Goal: Task Accomplishment & Management: Use online tool/utility

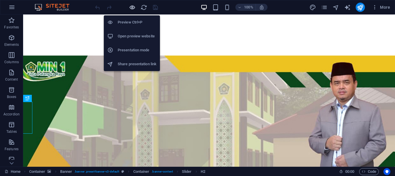
click at [134, 7] on icon "button" at bounding box center [132, 7] width 7 height 7
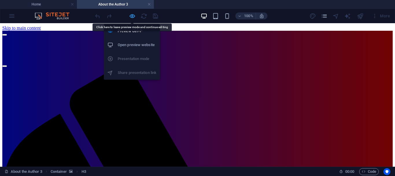
click at [133, 17] on icon "button" at bounding box center [132, 16] width 7 height 7
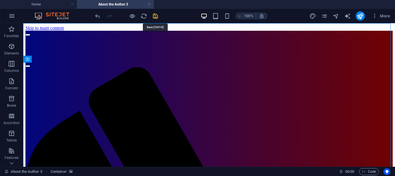
click at [156, 16] on icon "save" at bounding box center [155, 16] width 7 height 7
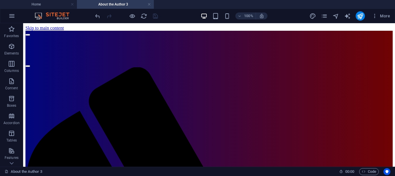
drag, startPoint x: 392, startPoint y: 42, endPoint x: 418, endPoint y: 43, distance: 25.5
click at [149, 5] on link at bounding box center [148, 4] width 3 height 5
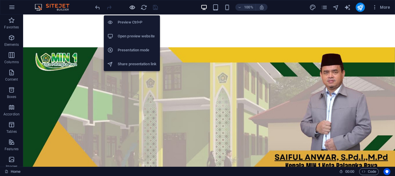
click at [133, 8] on icon "button" at bounding box center [132, 7] width 7 height 7
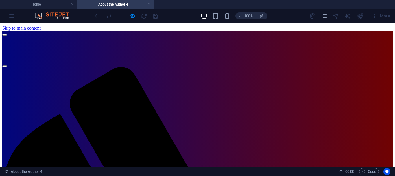
click at [149, 3] on link at bounding box center [148, 4] width 3 height 5
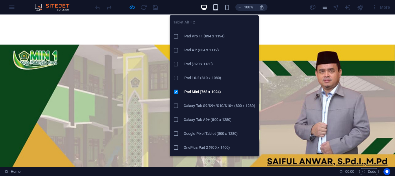
click at [215, 7] on icon "button" at bounding box center [215, 7] width 7 height 7
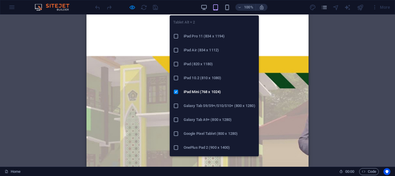
click at [206, 75] on h6 "iPad 10.2 (810 x 1080)" at bounding box center [220, 77] width 72 height 7
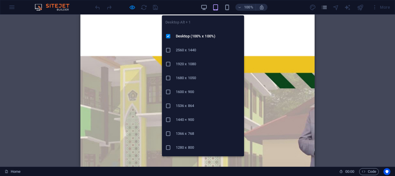
click at [172, 77] on div at bounding box center [170, 78] width 10 height 6
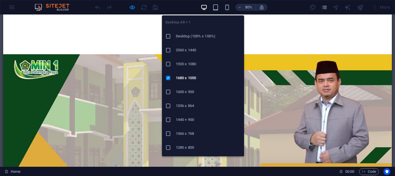
click at [182, 104] on h6 "1536 x 864" at bounding box center [208, 105] width 65 height 7
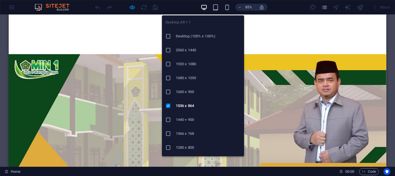
click at [182, 132] on h6 "1366 x 768" at bounding box center [208, 133] width 65 height 7
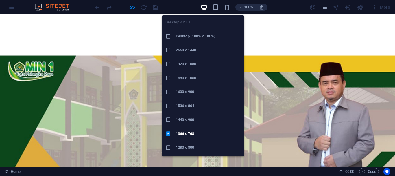
click at [183, 146] on h6 "1280 x 800" at bounding box center [208, 147] width 65 height 7
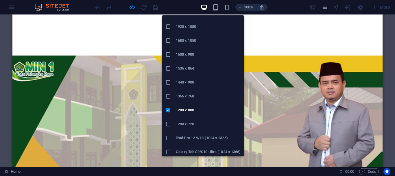
scroll to position [40, 0]
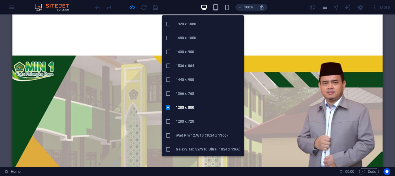
drag, startPoint x: 245, startPoint y: 102, endPoint x: 235, endPoint y: 135, distance: 34.3
click at [187, 120] on h6 "1280 x 720" at bounding box center [208, 121] width 65 height 7
click at [168, 134] on icon at bounding box center [168, 135] width 6 height 6
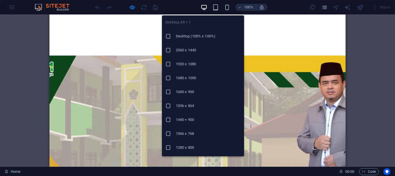
click at [170, 35] on icon at bounding box center [168, 36] width 6 height 6
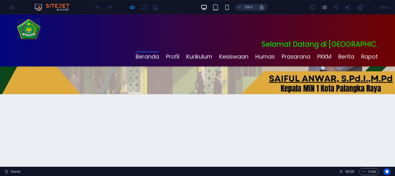
scroll to position [0, 0]
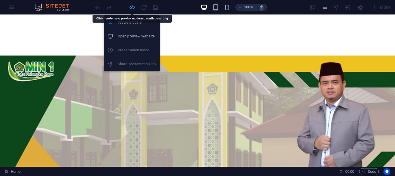
click at [132, 7] on icon "button" at bounding box center [132, 7] width 7 height 7
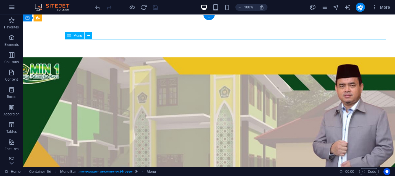
select select
select select "3"
select select
select select "2"
select select
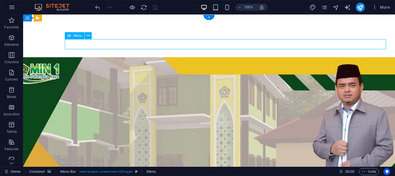
select select "4"
select select
select select "6"
select select
select select "7"
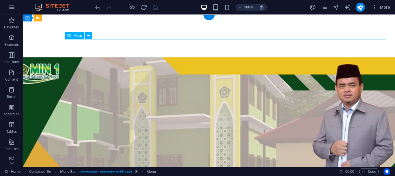
select select
select select "9"
select select
select select "8"
select select
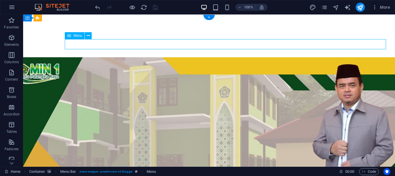
select select "10"
select select
select select "11"
select select
select select "13"
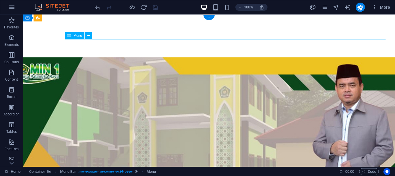
select select
select select "12"
select select
select select "14"
select select
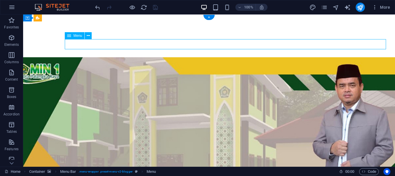
select select "15"
select select
select select "16"
select select
select select "17"
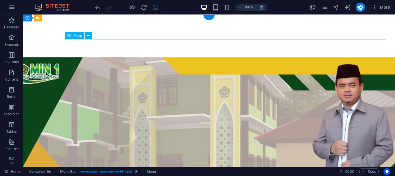
select select
select select "18"
select select
select select "19"
select select
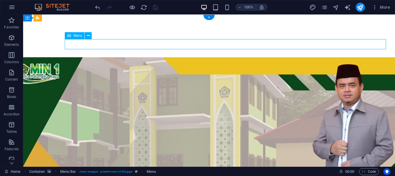
select select "20"
select select
select select "21"
select select
select select "25"
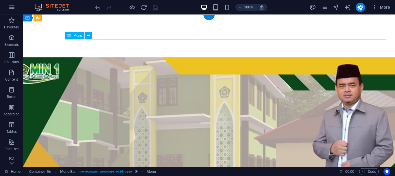
select select
select select "24"
select select
select select "23"
select select
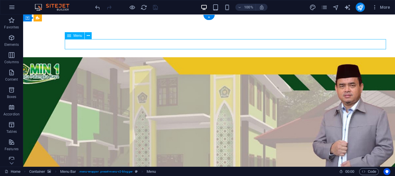
select select "22"
select select
select select "26"
select select
select select "external"
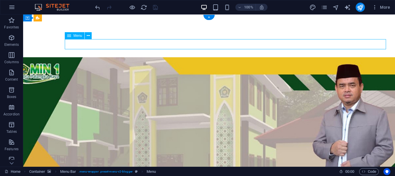
select select "30"
select select
select select "27"
select select
select select "28"
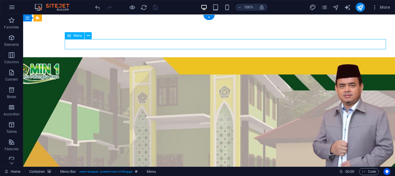
select select
select select "29"
select select
select select "33"
select select
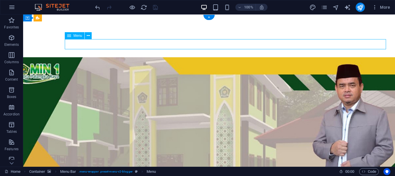
select select "external"
select select "34"
select select
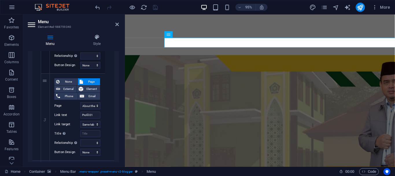
scroll to position [366, 0]
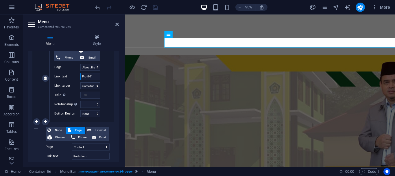
click at [95, 77] on input "Profil 01" at bounding box center [90, 76] width 20 height 7
type input "P"
select select
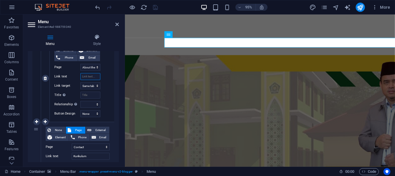
select select
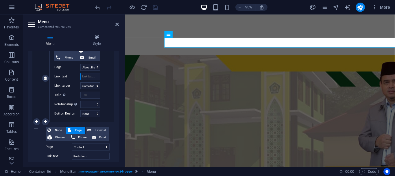
select select
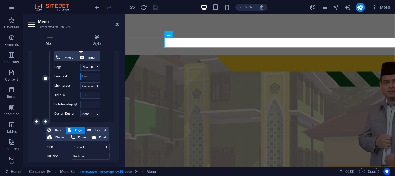
select select
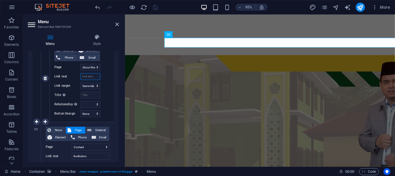
select select
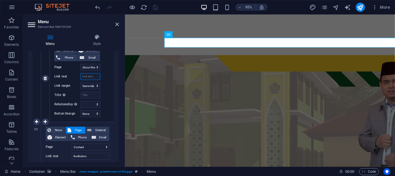
select select
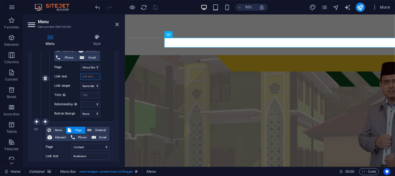
select select
type input "St"
select select
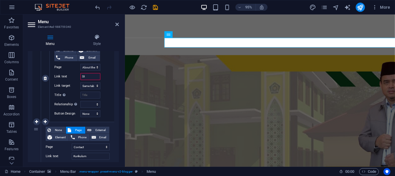
select select
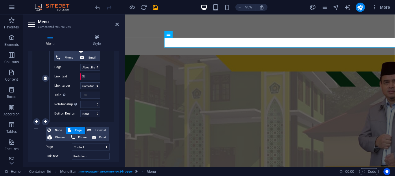
select select
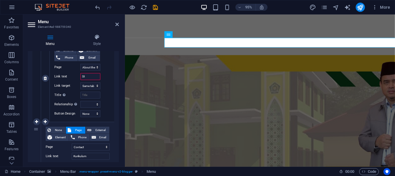
select select
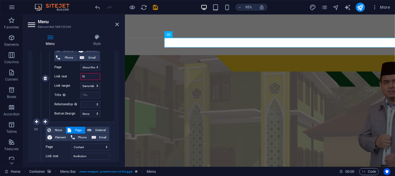
select select
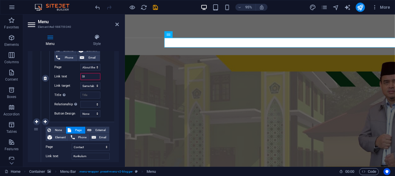
select select
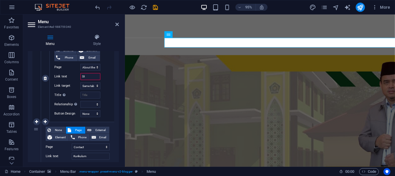
select select
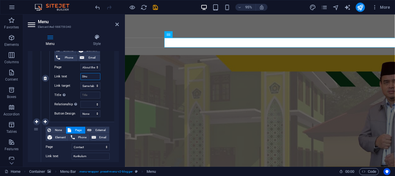
type input "Struk"
select select
type input "Strukt"
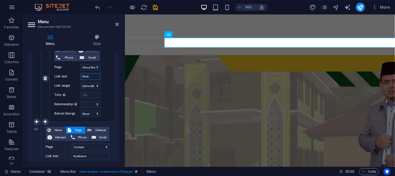
select select
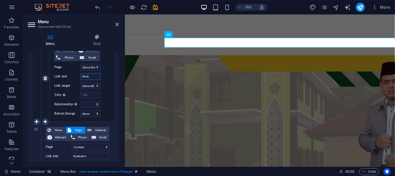
select select
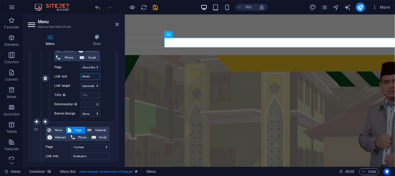
select select
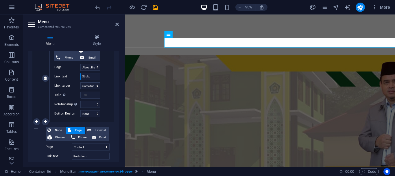
select select
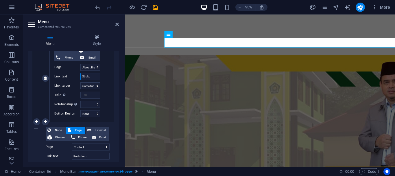
select select
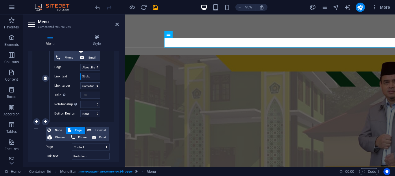
select select
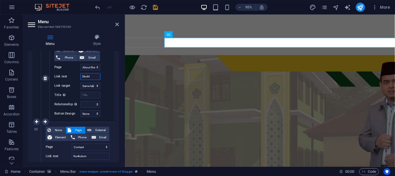
select select
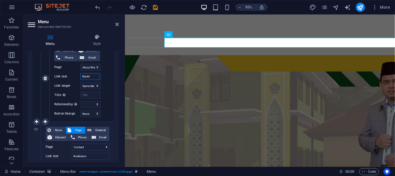
select select
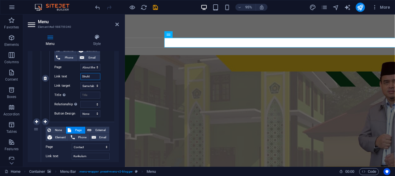
select select
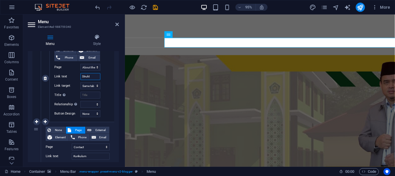
select select
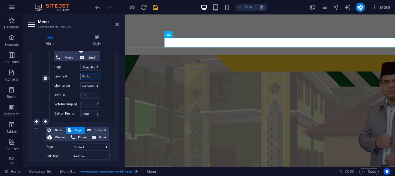
select select
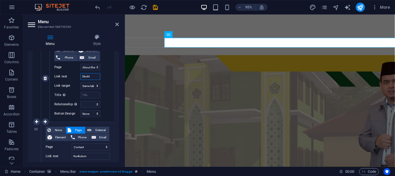
select select
type input "Struktur"
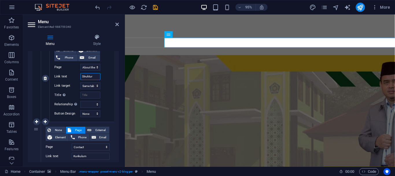
select select
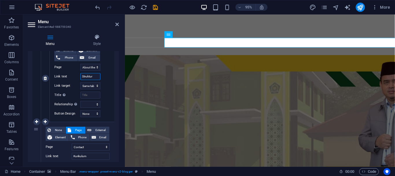
select select
click at [118, 24] on icon at bounding box center [116, 24] width 3 height 5
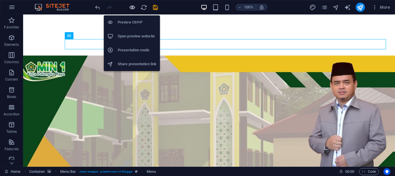
click at [130, 6] on icon "button" at bounding box center [132, 7] width 7 height 7
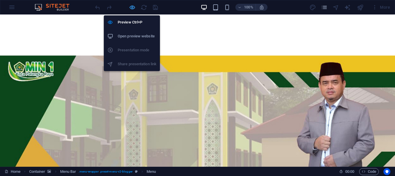
click at [132, 5] on icon "button" at bounding box center [132, 7] width 7 height 7
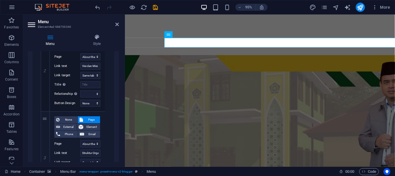
scroll to position [298, 0]
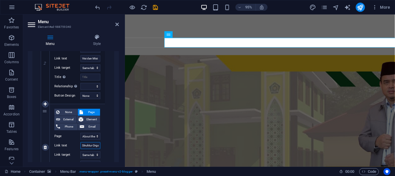
click at [94, 145] on input "Struktur Organisasi" at bounding box center [90, 145] width 20 height 7
click at [119, 24] on icon at bounding box center [116, 24] width 3 height 5
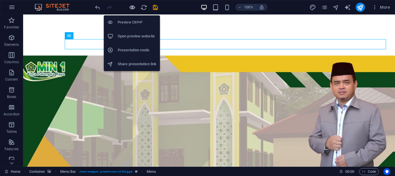
click at [133, 7] on icon "button" at bounding box center [132, 7] width 7 height 7
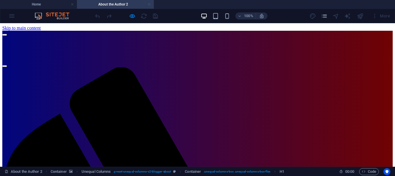
click at [149, 5] on link at bounding box center [148, 4] width 3 height 5
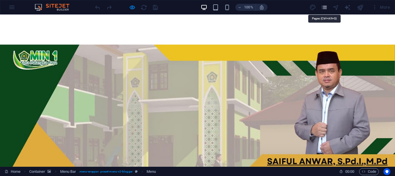
click at [327, 8] on icon "pages" at bounding box center [324, 7] width 7 height 7
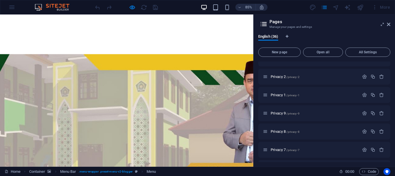
scroll to position [359, 0]
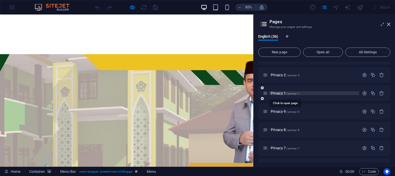
click at [277, 93] on span "Privacy 1 /privacy-1" at bounding box center [285, 93] width 29 height 4
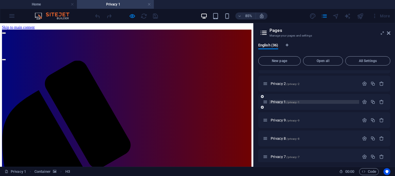
scroll to position [0, 0]
click at [148, 3] on link at bounding box center [148, 4] width 3 height 5
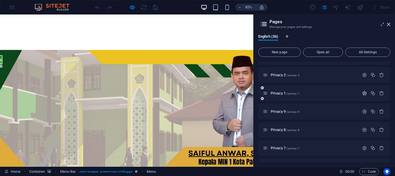
click at [363, 91] on icon "button" at bounding box center [364, 92] width 5 height 5
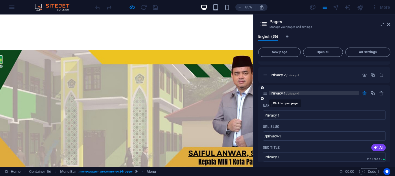
click at [279, 92] on span "Privacy 1 /privacy-1" at bounding box center [285, 93] width 29 height 4
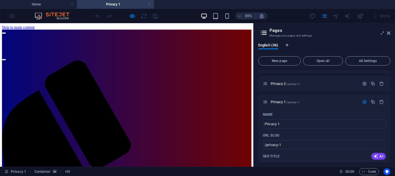
click at [149, 4] on link at bounding box center [148, 4] width 3 height 5
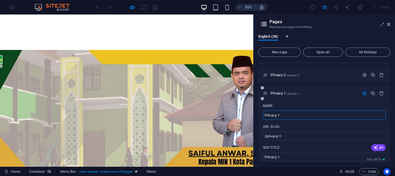
click at [287, 114] on input "Privacy 1" at bounding box center [324, 114] width 123 height 9
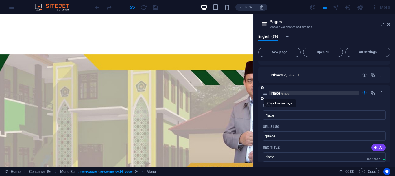
click at [274, 93] on span "Place /place" at bounding box center [280, 93] width 18 height 4
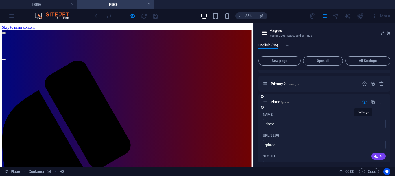
click at [363, 100] on icon "button" at bounding box center [364, 101] width 5 height 5
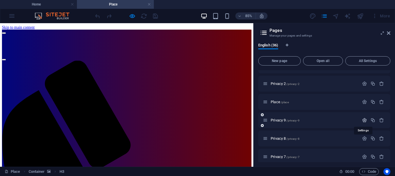
click at [363, 119] on icon "button" at bounding box center [364, 119] width 5 height 5
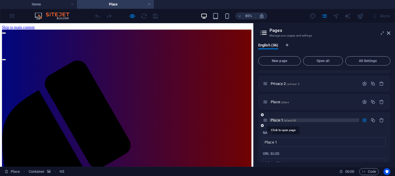
click at [276, 119] on span "Place 1 /place-36" at bounding box center [283, 120] width 25 height 4
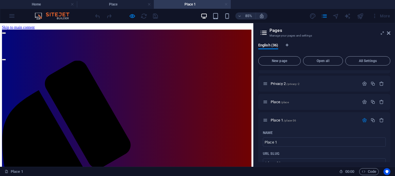
click at [227, 4] on link at bounding box center [225, 4] width 3 height 5
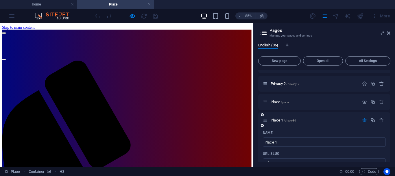
click at [363, 119] on icon "button" at bounding box center [364, 119] width 5 height 5
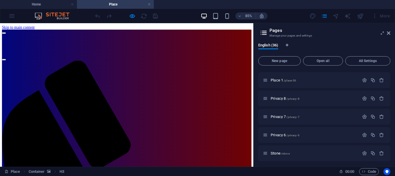
scroll to position [387, 0]
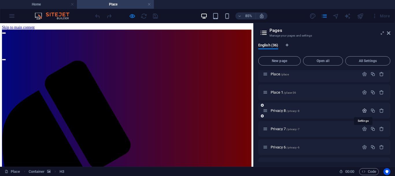
click at [364, 110] on icon "button" at bounding box center [364, 110] width 5 height 5
click at [363, 110] on icon "button" at bounding box center [364, 110] width 5 height 5
click at [362, 129] on icon "button" at bounding box center [364, 128] width 5 height 5
click at [363, 128] on icon "button" at bounding box center [364, 128] width 5 height 5
click at [362, 146] on icon "button" at bounding box center [364, 146] width 5 height 5
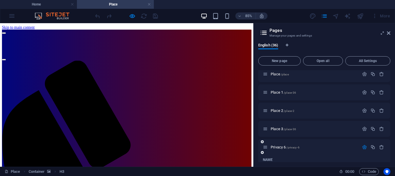
scroll to position [439, 0]
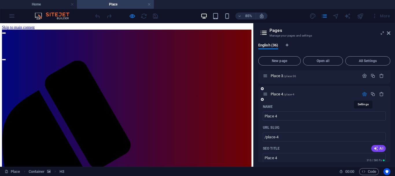
click at [364, 94] on icon "button" at bounding box center [364, 93] width 5 height 5
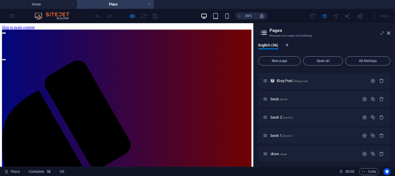
scroll to position [564, 0]
click at [389, 31] on icon at bounding box center [388, 33] width 3 height 5
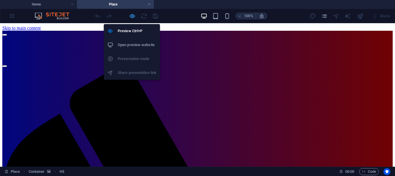
click at [133, 16] on icon "button" at bounding box center [132, 16] width 7 height 7
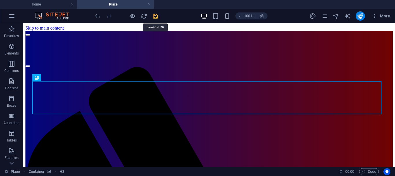
click at [156, 15] on icon "save" at bounding box center [155, 16] width 7 height 7
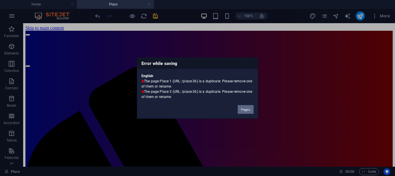
click at [244, 109] on button "Pages" at bounding box center [246, 109] width 16 height 9
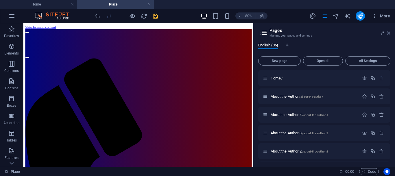
click at [389, 31] on icon at bounding box center [388, 33] width 3 height 5
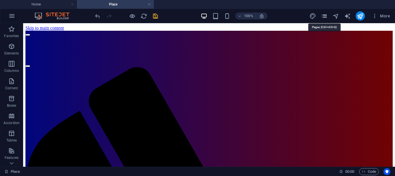
click at [326, 15] on icon "pages" at bounding box center [324, 16] width 7 height 7
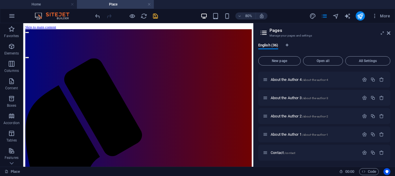
scroll to position [0, 0]
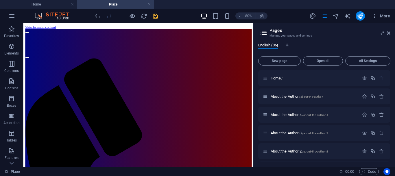
click at [391, 33] on aside "Pages Manage your pages and settings English (36) New page Open all All Setting…" at bounding box center [324, 94] width 142 height 143
click at [390, 33] on icon at bounding box center [388, 33] width 3 height 5
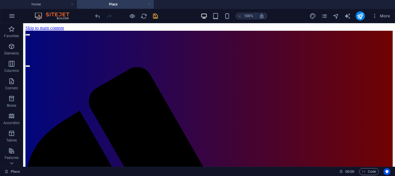
click at [149, 3] on link at bounding box center [148, 4] width 3 height 5
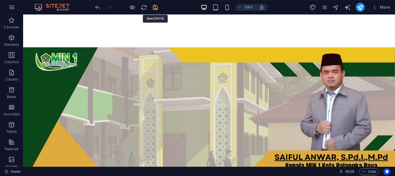
click at [156, 7] on icon "save" at bounding box center [155, 7] width 7 height 7
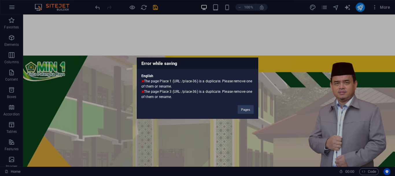
click at [325, 7] on div "Error while saving English The page Place 1 (URL: /place-36) is a duplicate. Pl…" at bounding box center [197, 88] width 395 height 176
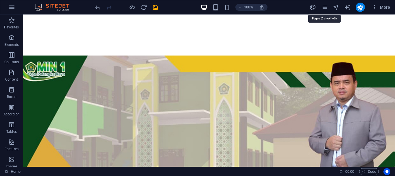
click at [325, 7] on icon "pages" at bounding box center [324, 7] width 7 height 7
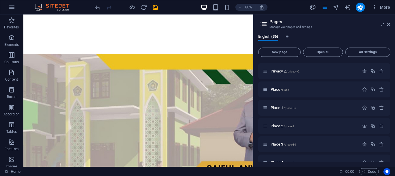
scroll to position [367, 0]
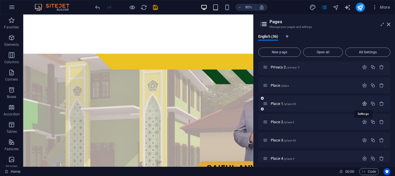
click at [363, 103] on icon "button" at bounding box center [364, 103] width 5 height 5
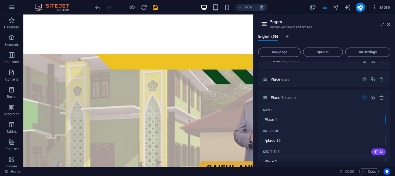
scroll to position [373, 0]
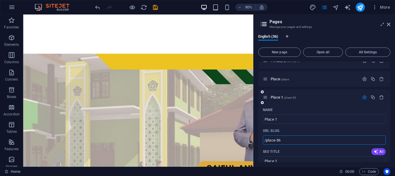
click at [291, 140] on input "/place-36" at bounding box center [324, 139] width 123 height 9
click at [298, 119] on input "Place 1" at bounding box center [324, 118] width 123 height 9
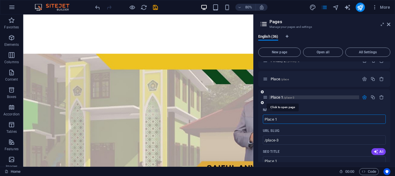
click at [275, 97] on span "Place 1 /place-3" at bounding box center [283, 97] width 24 height 4
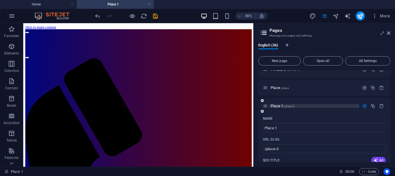
scroll to position [0, 0]
click at [149, 4] on link at bounding box center [148, 4] width 3 height 5
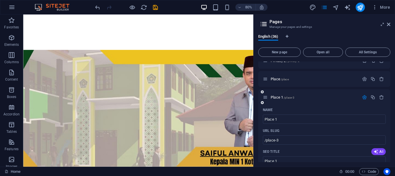
click at [363, 98] on icon "button" at bounding box center [364, 97] width 5 height 5
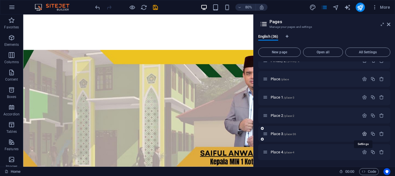
click at [364, 133] on icon "button" at bounding box center [364, 133] width 5 height 5
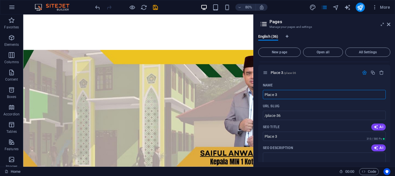
scroll to position [436, 0]
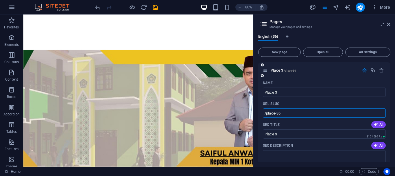
click at [289, 112] on input "/place-36" at bounding box center [324, 112] width 123 height 9
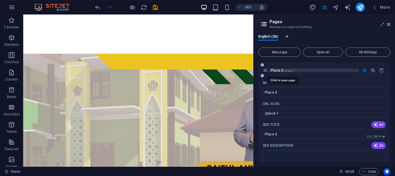
click at [280, 70] on span "Place 3 /place-1" at bounding box center [283, 70] width 24 height 4
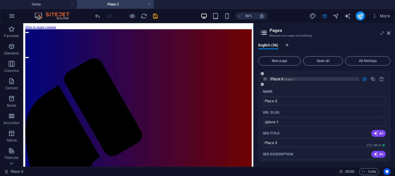
scroll to position [0, 0]
click at [150, 3] on link at bounding box center [148, 4] width 3 height 5
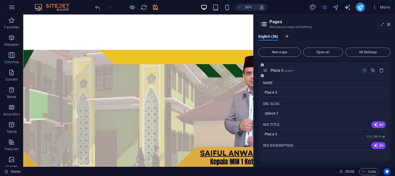
click at [365, 69] on icon "button" at bounding box center [364, 70] width 5 height 5
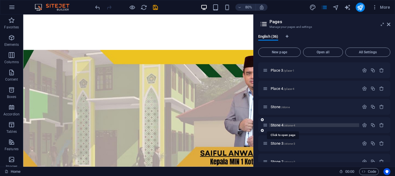
click at [280, 124] on span "Stone 4 /stone-4" at bounding box center [283, 125] width 25 height 4
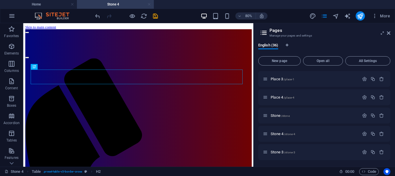
click at [148, 5] on link at bounding box center [148, 4] width 3 height 5
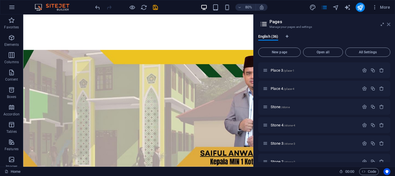
click at [389, 25] on icon at bounding box center [388, 24] width 3 height 5
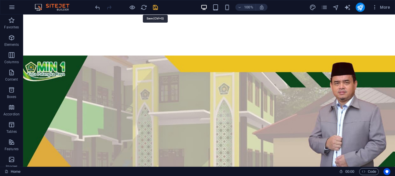
click at [156, 7] on icon "save" at bounding box center [155, 7] width 7 height 7
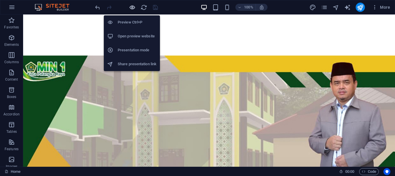
click at [133, 6] on icon "button" at bounding box center [132, 7] width 7 height 7
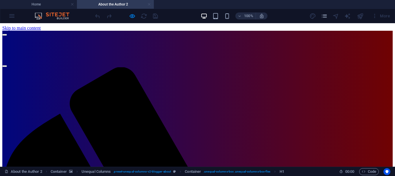
click at [149, 3] on link at bounding box center [148, 4] width 3 height 5
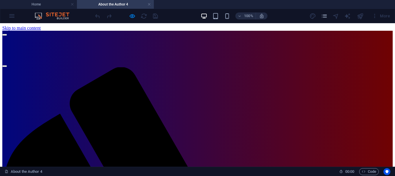
drag, startPoint x: 393, startPoint y: 35, endPoint x: 394, endPoint y: 45, distance: 10.7
click at [150, 3] on link at bounding box center [148, 4] width 3 height 5
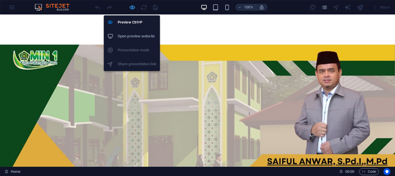
click at [133, 8] on icon "button" at bounding box center [132, 7] width 7 height 7
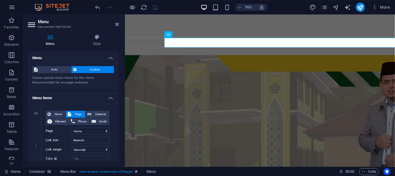
drag, startPoint x: 119, startPoint y: 53, endPoint x: 120, endPoint y: 65, distance: 12.8
click at [120, 80] on div "Menu Style Menu Auto Custom Create custom menu items for this menu. Recommended…" at bounding box center [73, 97] width 100 height 137
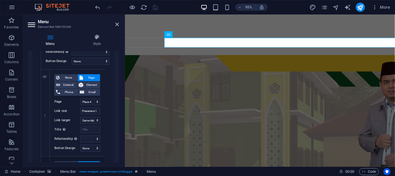
scroll to position [1785, 0]
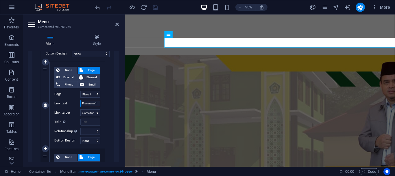
click at [94, 105] on input "Prasarana 1" at bounding box center [90, 103] width 20 height 7
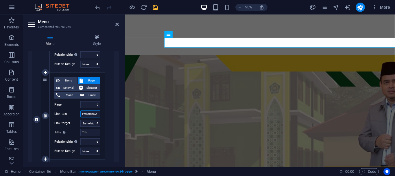
scroll to position [0, 0]
click at [90, 113] on input "Prasarana 2" at bounding box center [90, 113] width 20 height 7
click at [98, 113] on input "Prasarana 2" at bounding box center [90, 113] width 20 height 7
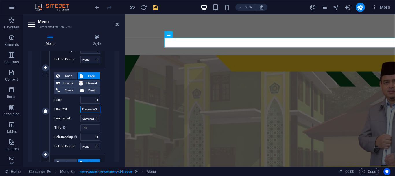
click at [93, 111] on input "Prasarana 3" at bounding box center [90, 109] width 20 height 7
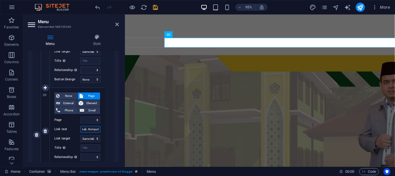
click at [92, 129] on input "Lab. Komputer" at bounding box center [90, 128] width 20 height 7
click at [97, 129] on input "Lab. Komputer" at bounding box center [90, 128] width 20 height 7
click at [95, 129] on input "Lab. Komputer" at bounding box center [90, 128] width 20 height 7
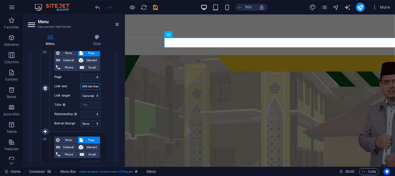
click at [92, 86] on input "UKS dan Gazebo" at bounding box center [90, 86] width 20 height 7
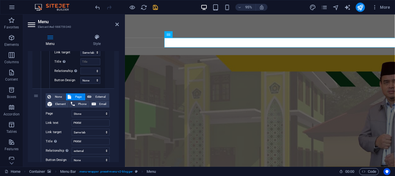
scroll to position [2060, 0]
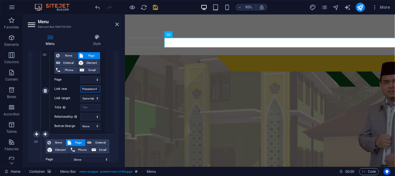
click at [94, 88] on input "Prasarana 4" at bounding box center [90, 88] width 20 height 7
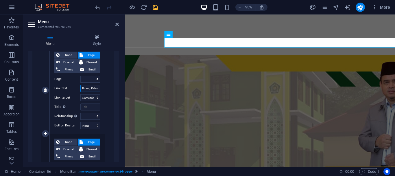
scroll to position [0, 0]
click at [90, 88] on input "Ruang Kelas" at bounding box center [90, 88] width 20 height 7
click at [116, 25] on icon at bounding box center [116, 24] width 3 height 5
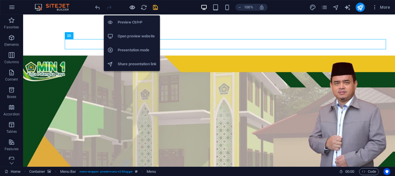
click at [132, 7] on icon "button" at bounding box center [132, 7] width 7 height 7
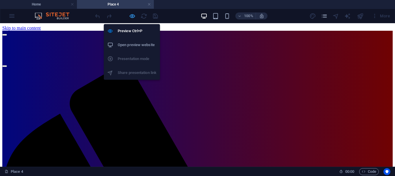
click at [130, 16] on icon "button" at bounding box center [132, 16] width 7 height 7
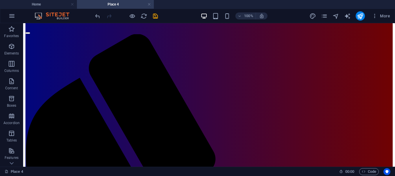
scroll to position [24, 0]
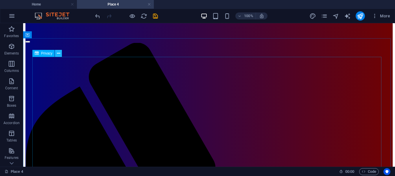
click at [60, 54] on icon at bounding box center [58, 53] width 3 height 6
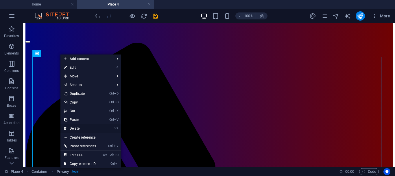
click at [77, 127] on link "⌦ Delete" at bounding box center [79, 128] width 39 height 9
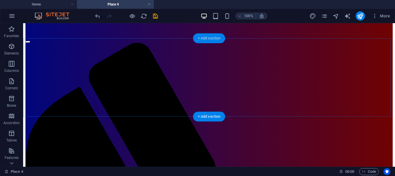
click at [209, 40] on div "+ Add section" at bounding box center [209, 38] width 32 height 10
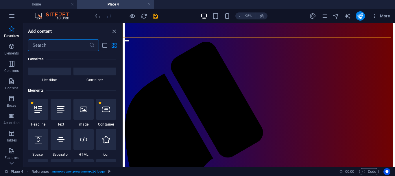
scroll to position [15, 0]
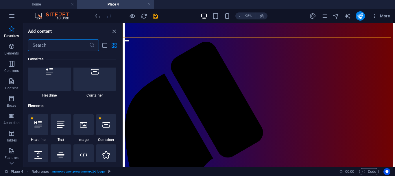
drag, startPoint x: 122, startPoint y: 78, endPoint x: 0, endPoint y: 32, distance: 129.6
click at [37, 123] on icon at bounding box center [38, 125] width 8 height 8
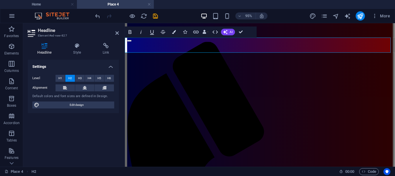
drag, startPoint x: 223, startPoint y: 45, endPoint x: 121, endPoint y: 51, distance: 101.6
click at [78, 76] on span "H3" at bounding box center [80, 78] width 4 height 7
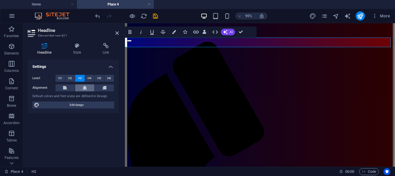
click at [88, 87] on button at bounding box center [84, 87] width 19 height 7
click at [68, 86] on button at bounding box center [65, 87] width 19 height 7
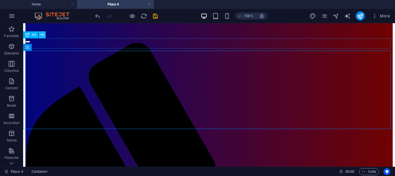
click at [43, 34] on icon at bounding box center [42, 35] width 3 height 6
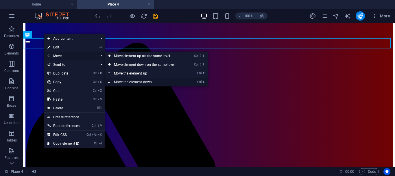
click at [110, 82] on icon at bounding box center [109, 81] width 3 height 9
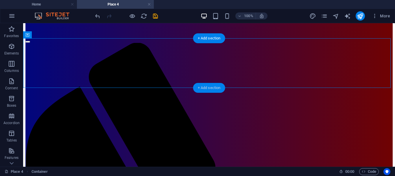
click at [205, 86] on div "+ Add section" at bounding box center [209, 88] width 32 height 10
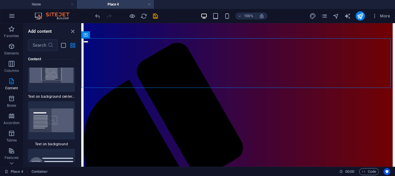
scroll to position [2430, 0]
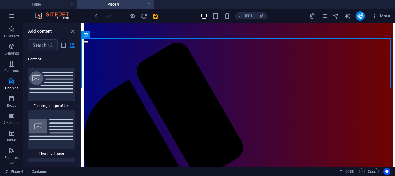
click at [58, 80] on img at bounding box center [51, 81] width 44 height 21
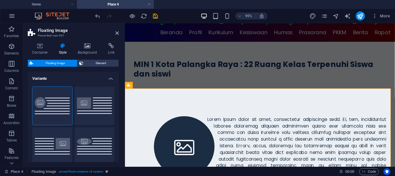
scroll to position [30, 0]
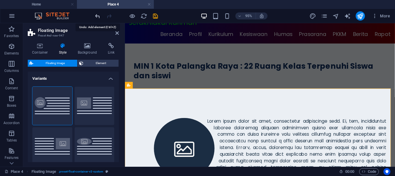
click at [98, 16] on icon "undo" at bounding box center [97, 16] width 7 height 7
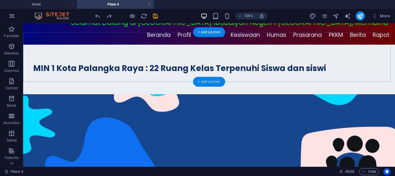
click at [201, 80] on div "+ Add section" at bounding box center [209, 82] width 32 height 10
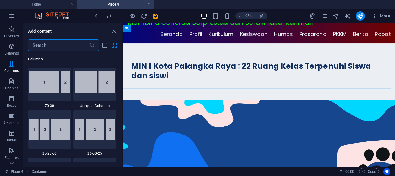
scroll to position [513, 0]
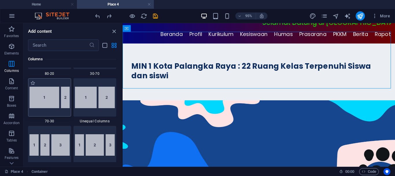
click at [54, 94] on img at bounding box center [49, 96] width 40 height 21
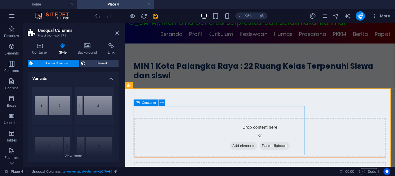
click at [236, 148] on span "Add elements" at bounding box center [250, 152] width 29 height 8
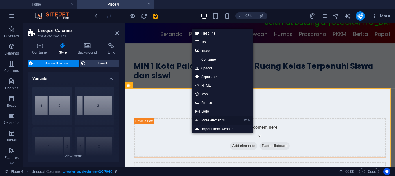
click at [205, 120] on link "Ctrl ⏎ More elements ..." at bounding box center [212, 120] width 40 height 9
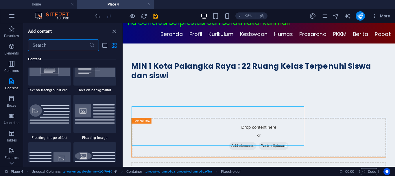
scroll to position [1252, 0]
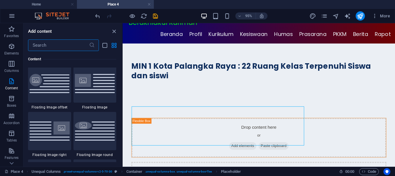
drag, startPoint x: 121, startPoint y: 53, endPoint x: 2, endPoint y: 56, distance: 119.4
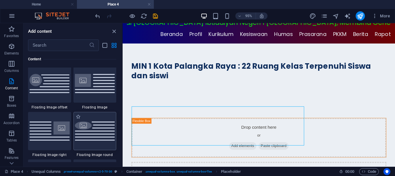
click at [88, 127] on img at bounding box center [95, 130] width 40 height 19
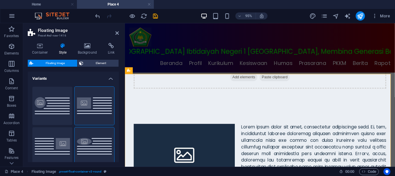
scroll to position [133, 0]
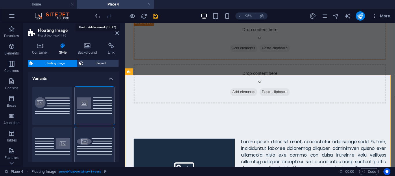
click at [97, 15] on icon "undo" at bounding box center [97, 16] width 7 height 7
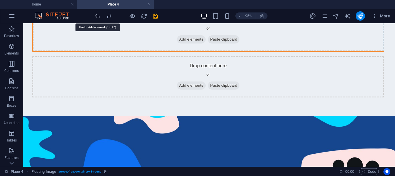
scroll to position [123, 0]
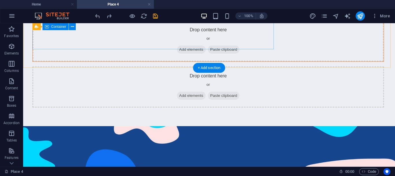
click at [177, 45] on span "Add elements" at bounding box center [191, 49] width 29 height 8
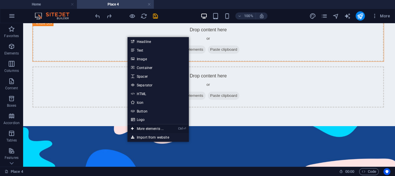
click at [149, 129] on link "Ctrl ⏎ More elements ..." at bounding box center [148, 128] width 40 height 9
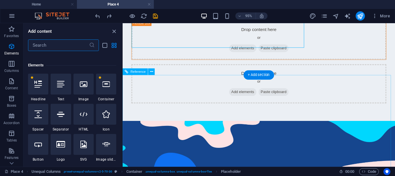
scroll to position [62, 0]
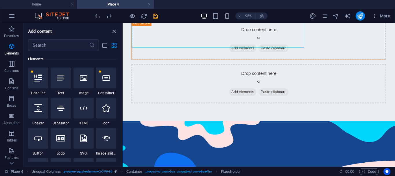
drag, startPoint x: 121, startPoint y: 54, endPoint x: 121, endPoint y: 62, distance: 7.9
click at [121, 62] on div "Favorites 1 Star Headline 1 Star Container Elements 1 Star Headline 1 Star Text…" at bounding box center [72, 106] width 99 height 111
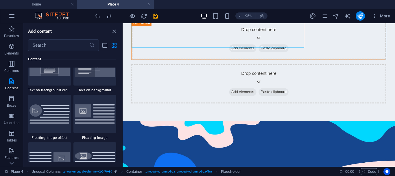
scroll to position [1282, 0]
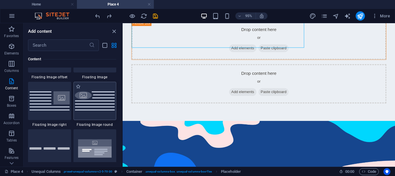
click at [90, 104] on img at bounding box center [95, 100] width 40 height 19
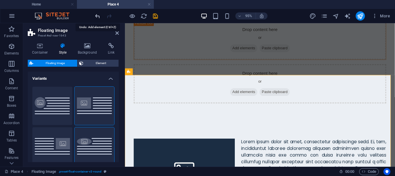
click at [97, 16] on icon "undo" at bounding box center [97, 16] width 7 height 7
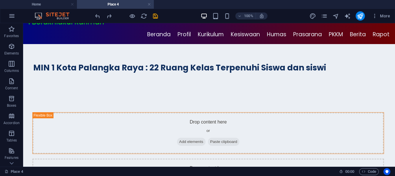
scroll to position [30, 0]
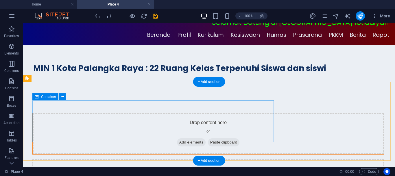
click at [177, 138] on span "Add elements" at bounding box center [191, 142] width 29 height 8
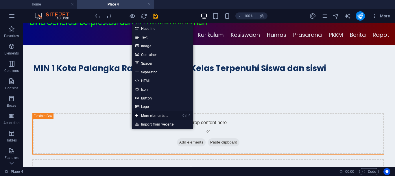
click at [149, 115] on link "Ctrl ⏎ More elements ..." at bounding box center [152, 115] width 40 height 9
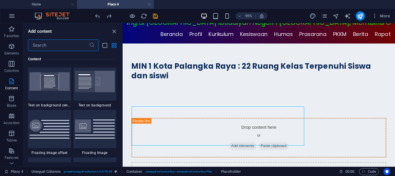
scroll to position [1237, 0]
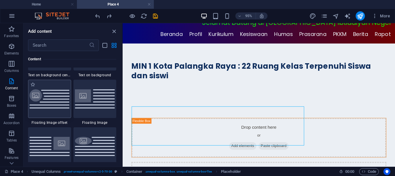
click at [43, 91] on img at bounding box center [49, 98] width 40 height 19
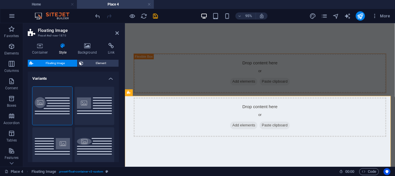
scroll to position [125, 0]
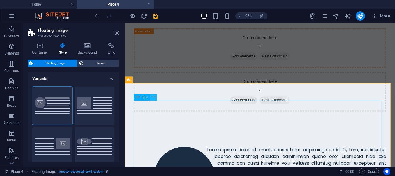
click at [154, 97] on icon at bounding box center [153, 97] width 3 height 6
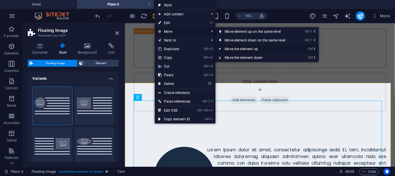
click at [221, 47] on icon at bounding box center [220, 49] width 3 height 9
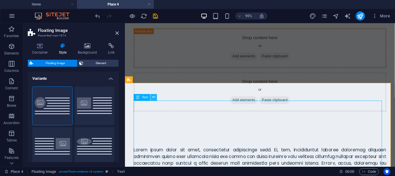
click at [152, 97] on button at bounding box center [153, 97] width 7 height 7
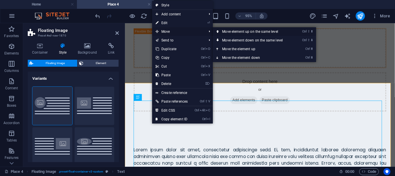
click at [218, 30] on icon at bounding box center [217, 31] width 3 height 9
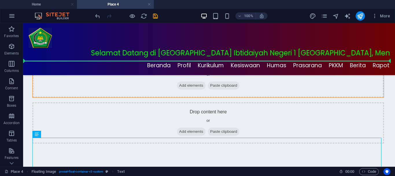
scroll to position [72, 0]
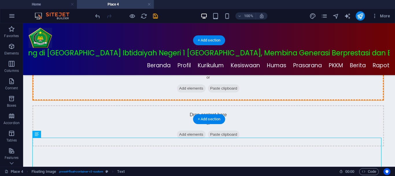
drag, startPoint x: 169, startPoint y: 157, endPoint x: 94, endPoint y: 84, distance: 104.3
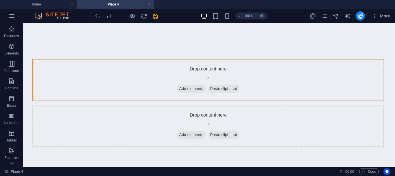
scroll to position [87, 0]
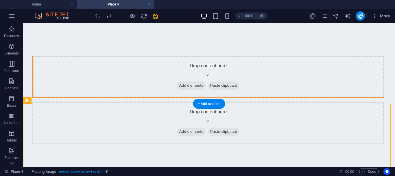
drag, startPoint x: 70, startPoint y: 123, endPoint x: 70, endPoint y: 114, distance: 9.5
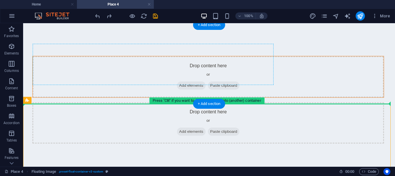
drag, startPoint x: 52, startPoint y: 124, endPoint x: 168, endPoint y: 67, distance: 129.2
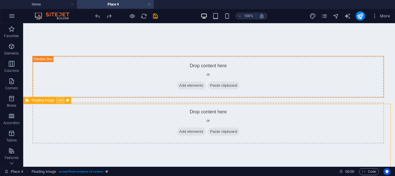
click at [60, 101] on icon at bounding box center [60, 100] width 3 height 6
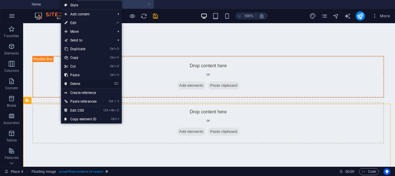
click at [77, 82] on link "⌦ Delete" at bounding box center [80, 83] width 39 height 9
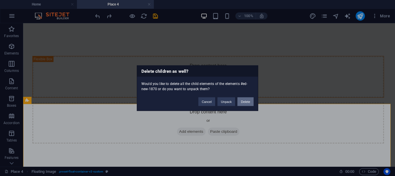
click at [245, 102] on button "Delete" at bounding box center [245, 101] width 16 height 9
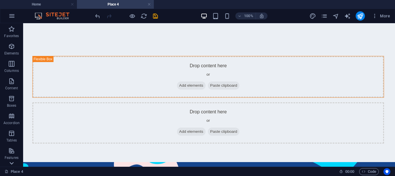
click at [12, 162] on icon at bounding box center [12, 163] width 8 height 8
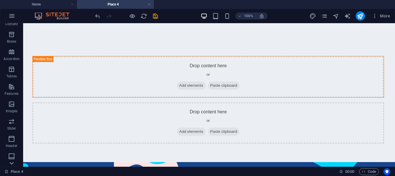
scroll to position [117, 0]
click at [12, 25] on icon at bounding box center [12, 27] width 8 height 8
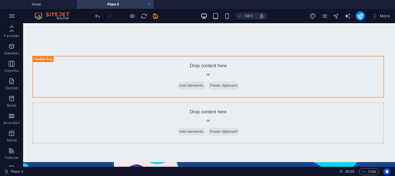
scroll to position [0, 0]
click at [11, 52] on p "Elements" at bounding box center [11, 53] width 15 height 5
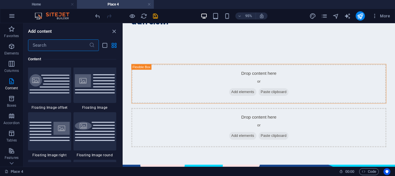
scroll to position [1222, 0]
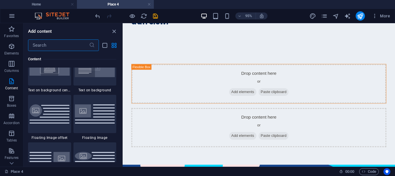
drag, startPoint x: 121, startPoint y: 53, endPoint x: 3, endPoint y: 55, distance: 118.6
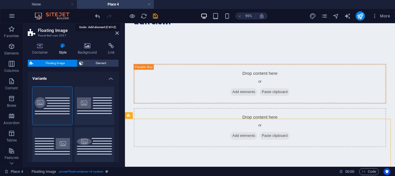
click at [96, 16] on icon "undo" at bounding box center [97, 16] width 7 height 7
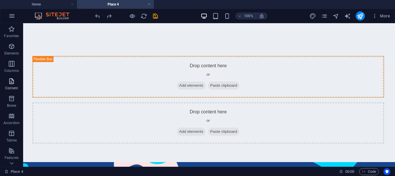
click at [11, 85] on span "Content" at bounding box center [11, 84] width 23 height 14
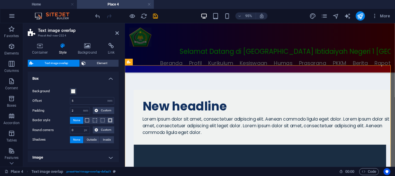
scroll to position [46, 0]
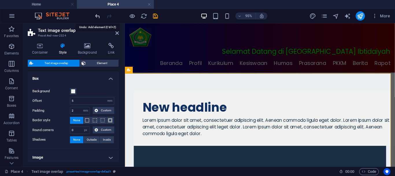
click at [96, 17] on icon "undo" at bounding box center [97, 16] width 7 height 7
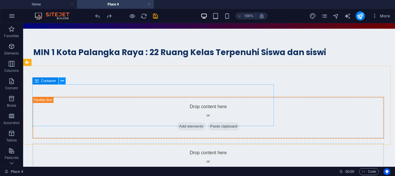
click at [61, 80] on icon at bounding box center [62, 81] width 3 height 6
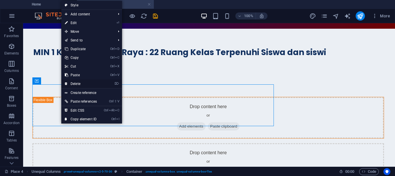
click at [77, 84] on link "⌦ Delete" at bounding box center [80, 83] width 39 height 9
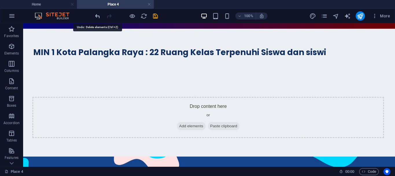
click at [97, 16] on icon "undo" at bounding box center [97, 16] width 7 height 7
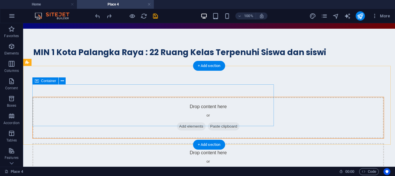
click at [177, 122] on span "Add elements" at bounding box center [191, 126] width 29 height 8
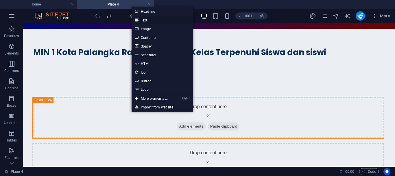
click at [145, 20] on link "Text" at bounding box center [162, 20] width 61 height 9
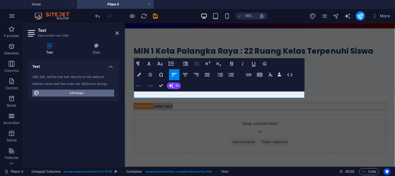
click at [76, 92] on span "Edit design" at bounding box center [76, 92] width 71 height 7
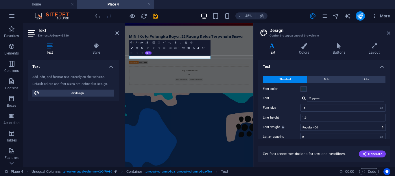
click at [388, 33] on icon at bounding box center [388, 33] width 3 height 5
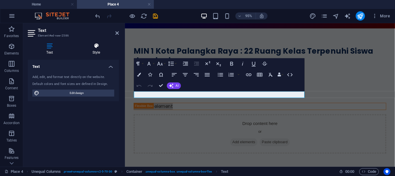
click at [96, 47] on icon at bounding box center [96, 46] width 45 height 6
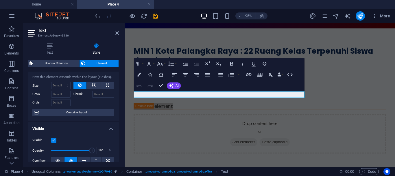
scroll to position [0, 0]
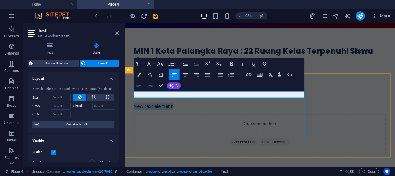
click at [195, 107] on p "New text element" at bounding box center [266, 110] width 265 height 7
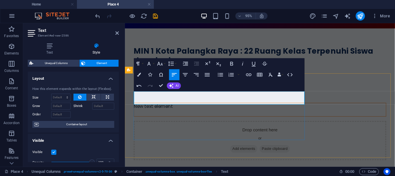
click at [151, 107] on p "New text element" at bounding box center [266, 110] width 265 height 7
click at [142, 114] on p at bounding box center [266, 117] width 265 height 7
click at [359, 62] on div "MIN 1 Kota Palangka Raya : 22 Ruang Kelas Terpenuhi Siswa dan siswi" at bounding box center [267, 59] width 284 height 60
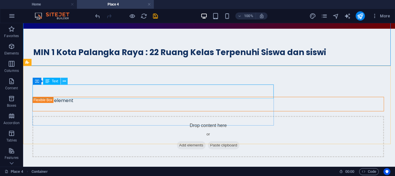
click at [65, 81] on icon at bounding box center [64, 81] width 3 height 6
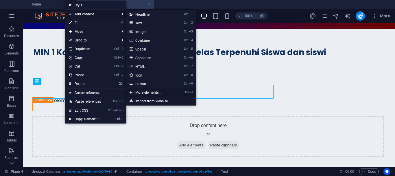
click at [146, 91] on link "Ctrl ⏎ More elements ..." at bounding box center [150, 92] width 48 height 9
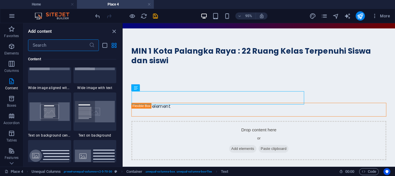
scroll to position [1207, 0]
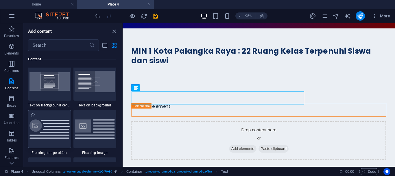
click at [47, 126] on img at bounding box center [49, 128] width 40 height 19
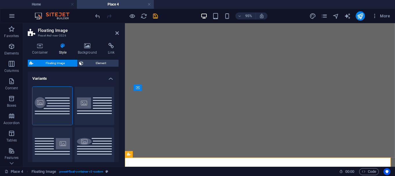
select select "%"
select select "rem"
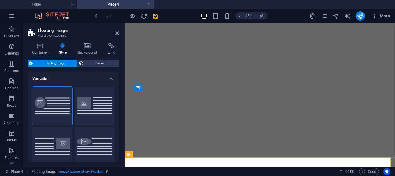
select select "%"
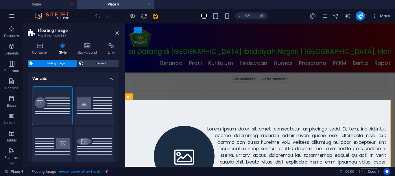
scroll to position [100, 0]
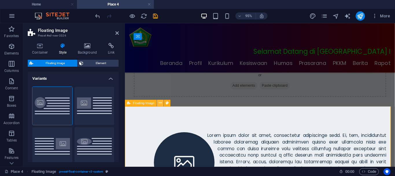
click at [160, 103] on icon at bounding box center [160, 103] width 3 height 6
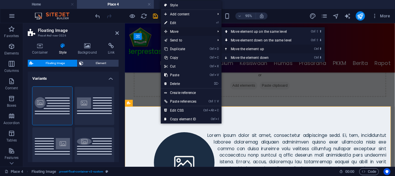
click at [228, 47] on icon at bounding box center [226, 49] width 3 height 9
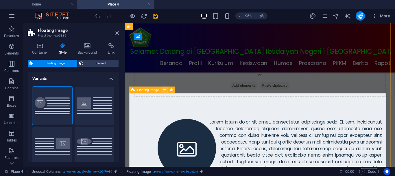
click at [165, 89] on icon at bounding box center [164, 90] width 3 height 6
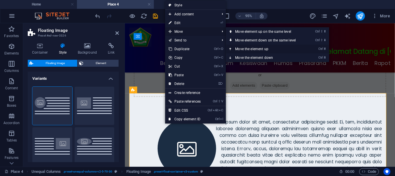
click at [232, 47] on icon at bounding box center [230, 49] width 3 height 9
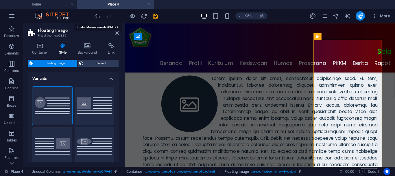
click at [97, 14] on icon "undo" at bounding box center [97, 16] width 7 height 7
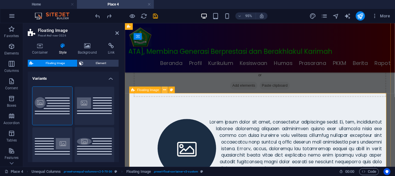
click at [165, 90] on icon at bounding box center [164, 90] width 3 height 6
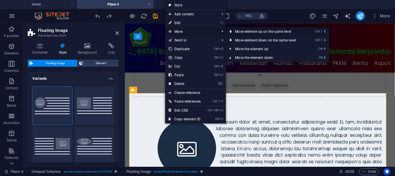
click at [232, 32] on icon at bounding box center [230, 31] width 3 height 9
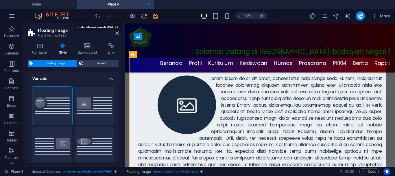
click at [97, 14] on icon "undo" at bounding box center [97, 16] width 7 height 7
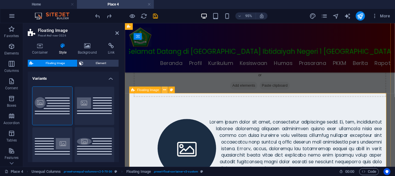
click at [165, 90] on icon at bounding box center [164, 90] width 3 height 6
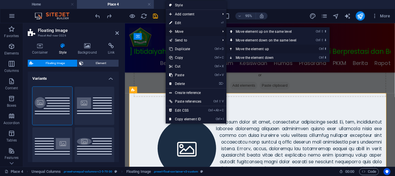
click at [232, 48] on icon at bounding box center [231, 49] width 3 height 9
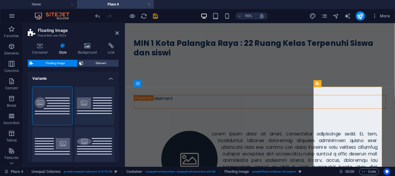
scroll to position [66, 0]
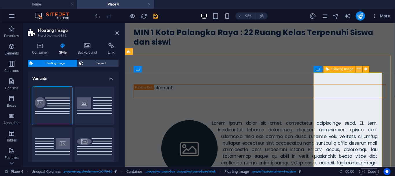
click at [360, 68] on icon at bounding box center [359, 69] width 3 height 6
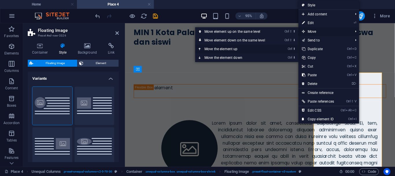
click at [199, 49] on icon at bounding box center [200, 49] width 3 height 9
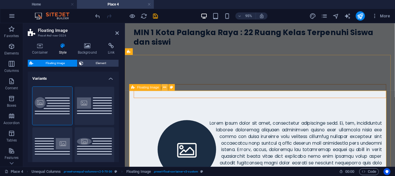
click at [164, 89] on icon at bounding box center [164, 87] width 3 height 6
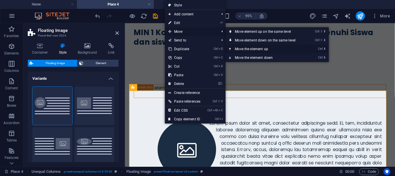
click at [232, 49] on icon at bounding box center [230, 49] width 3 height 9
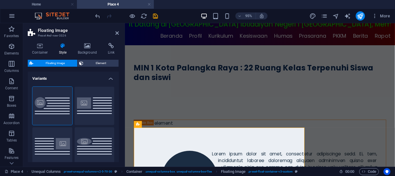
scroll to position [22, 0]
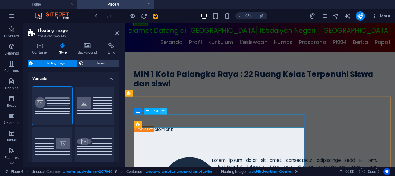
click at [165, 110] on icon at bounding box center [163, 111] width 3 height 6
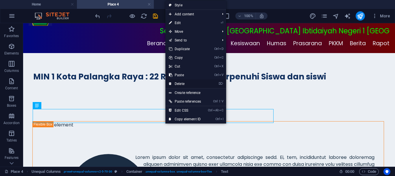
click at [181, 83] on link "⌦ Delete" at bounding box center [184, 83] width 39 height 9
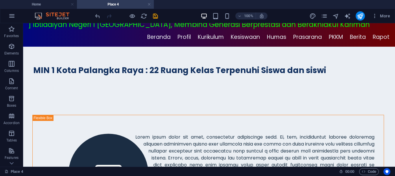
scroll to position [32, 0]
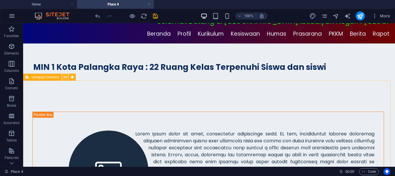
click at [66, 77] on icon at bounding box center [65, 77] width 3 height 6
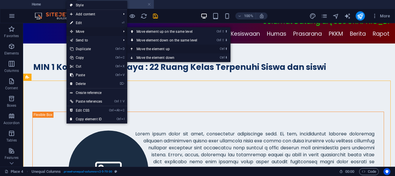
click at [132, 47] on icon at bounding box center [132, 49] width 3 height 9
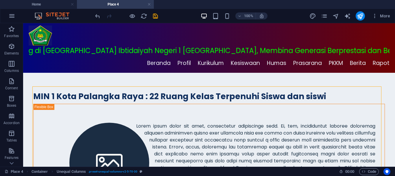
scroll to position [0, 0]
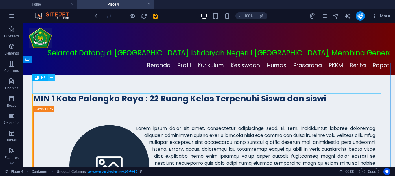
click at [52, 78] on icon at bounding box center [51, 78] width 3 height 6
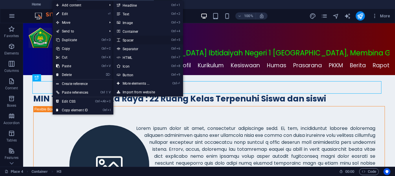
click at [128, 38] on link "Ctrl 5 Spacer" at bounding box center [137, 40] width 48 height 9
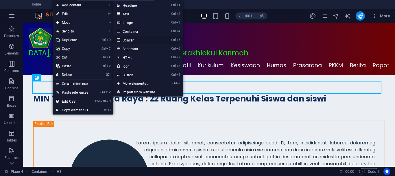
select select "px"
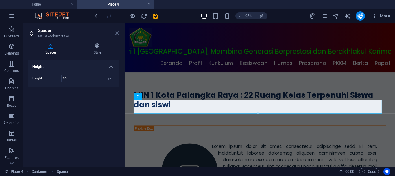
click at [116, 32] on icon at bounding box center [116, 33] width 3 height 5
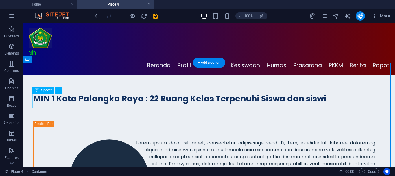
click at [306, 106] on div at bounding box center [209, 113] width 352 height 14
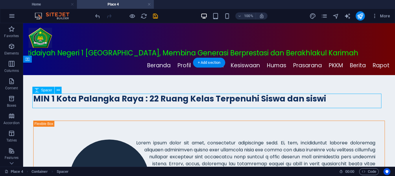
click at [306, 106] on div at bounding box center [209, 113] width 352 height 14
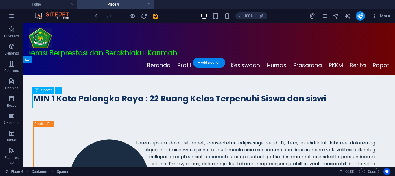
select select "px"
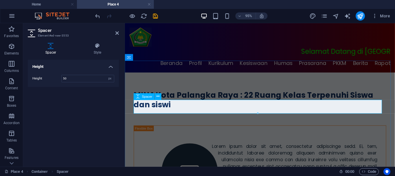
drag, startPoint x: 383, startPoint y: 135, endPoint x: 265, endPoint y: 112, distance: 120.2
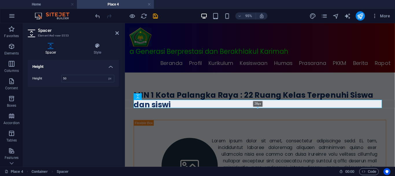
drag, startPoint x: 258, startPoint y: 113, endPoint x: 258, endPoint y: 106, distance: 6.7
click at [258, 106] on div "28px" at bounding box center [258, 103] width 248 height 8
type input "28"
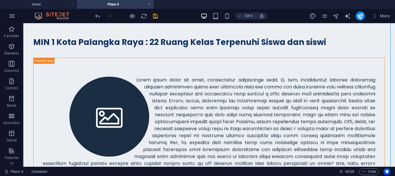
scroll to position [57, 0]
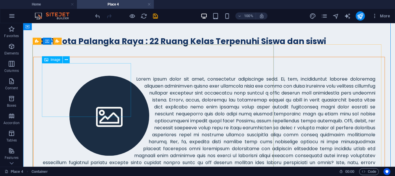
click at [85, 84] on figure at bounding box center [109, 115] width 133 height 80
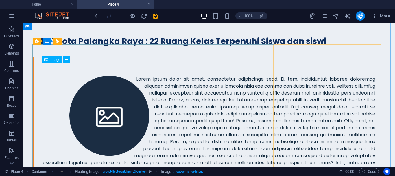
click at [77, 75] on figure at bounding box center [109, 115] width 133 height 80
select select "%"
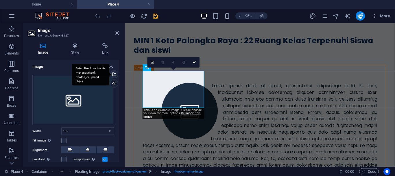
click at [113, 74] on div "Select files from the file manager, stock photos, or upload file(s)" at bounding box center [113, 74] width 9 height 9
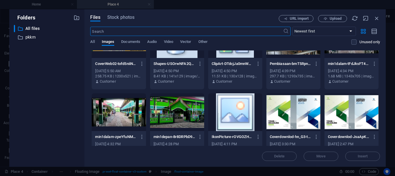
scroll to position [460, 0]
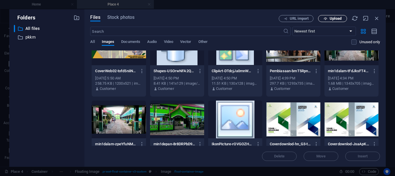
click at [336, 17] on span "Upload" at bounding box center [336, 18] width 12 height 3
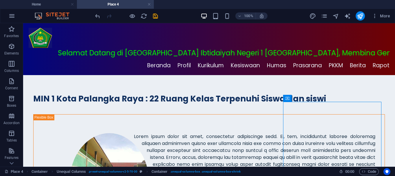
scroll to position [46, 0]
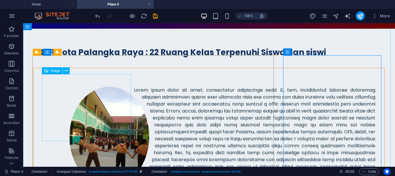
click at [94, 101] on figure at bounding box center [109, 136] width 133 height 100
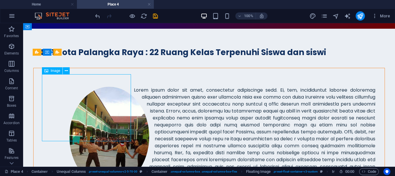
click at [94, 101] on figure at bounding box center [109, 136] width 133 height 100
select select "%"
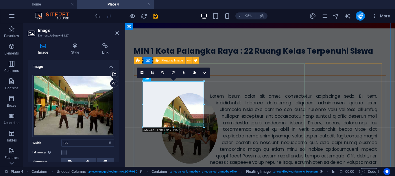
drag, startPoint x: 267, startPoint y: 128, endPoint x: 138, endPoint y: 108, distance: 129.5
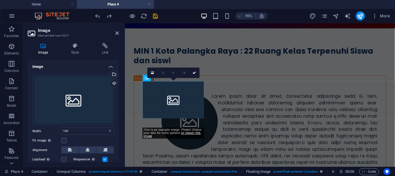
click at [239, 106] on div at bounding box center [219, 163] width 153 height 165
click at [161, 103] on div "180 170 160 150 140 130 120 110 100 90 80 70 60 50 40 30 20 10 0 -10 -20 -30 -4…" at bounding box center [173, 104] width 61 height 46
click at [96, 17] on icon "undo" at bounding box center [97, 16] width 7 height 7
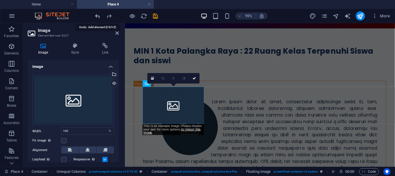
click at [96, 17] on icon "undo" at bounding box center [97, 16] width 7 height 7
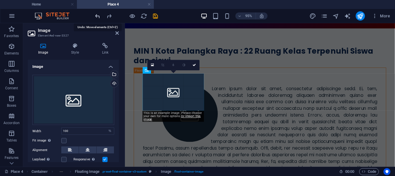
click at [96, 17] on icon "undo" at bounding box center [97, 16] width 7 height 7
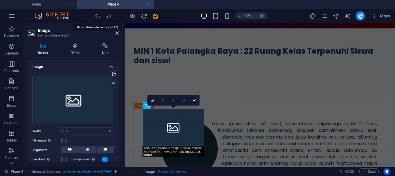
click at [96, 17] on icon "undo" at bounding box center [97, 16] width 7 height 7
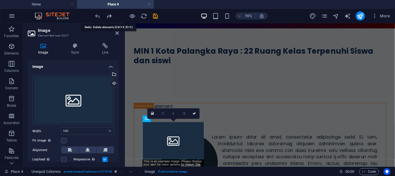
click at [110, 14] on icon "redo" at bounding box center [109, 16] width 7 height 7
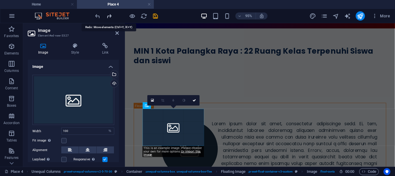
click at [110, 14] on icon "redo" at bounding box center [109, 16] width 7 height 7
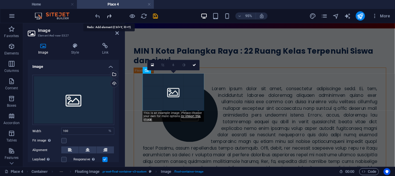
click at [110, 14] on icon "redo" at bounding box center [109, 16] width 7 height 7
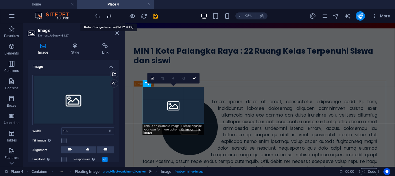
click at [110, 14] on icon "redo" at bounding box center [109, 16] width 7 height 7
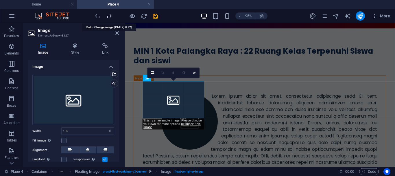
click at [110, 14] on icon "redo" at bounding box center [109, 16] width 7 height 7
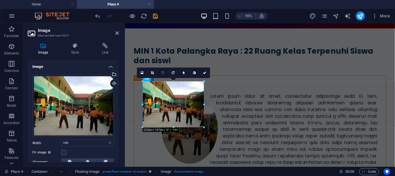
click at [162, 73] on icon at bounding box center [163, 72] width 3 height 3
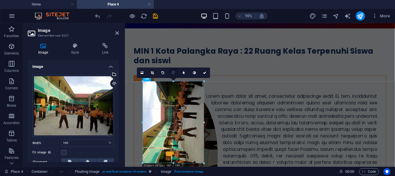
click at [173, 72] on icon at bounding box center [173, 72] width 3 height 3
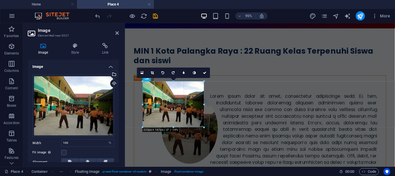
click at [264, 99] on div at bounding box center [219, 166] width 153 height 171
click at [118, 32] on icon at bounding box center [116, 33] width 3 height 5
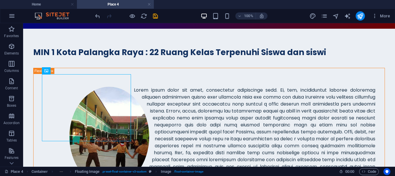
click at [240, 106] on div at bounding box center [153, 143] width 222 height 139
click at [303, 115] on div at bounding box center [332, 143] width 98 height 176
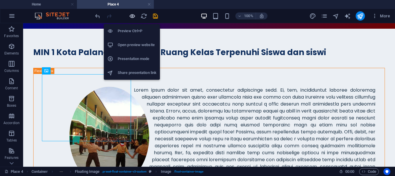
click at [131, 17] on icon "button" at bounding box center [132, 16] width 7 height 7
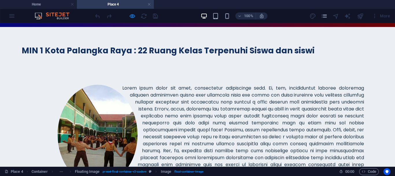
scroll to position [59, 0]
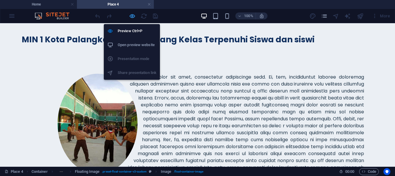
click at [132, 16] on icon "button" at bounding box center [132, 16] width 7 height 7
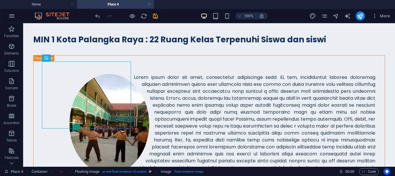
click at [70, 84] on div at bounding box center [86, 94] width 89 height 67
click at [333, 97] on div at bounding box center [332, 131] width 98 height 176
drag, startPoint x: 393, startPoint y: 58, endPoint x: 391, endPoint y: 78, distance: 20.0
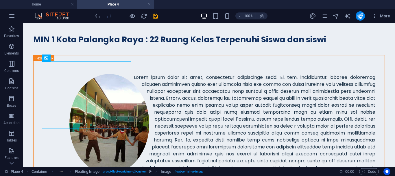
click at [391, 78] on div "Reference Container Privacy Reference Placeholder H3 Floating Image Text Unequa…" at bounding box center [209, 65] width 372 height 202
click at [85, 92] on div at bounding box center [86, 94] width 89 height 67
click at [83, 88] on div at bounding box center [86, 94] width 89 height 67
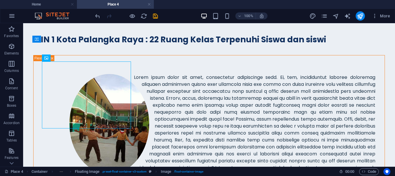
click at [83, 88] on div at bounding box center [86, 94] width 89 height 67
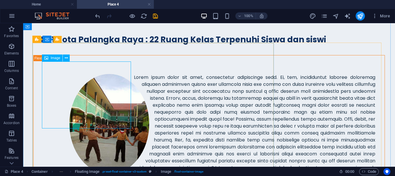
click at [48, 56] on icon at bounding box center [46, 57] width 4 height 7
select select "%"
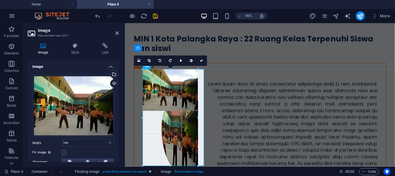
drag, startPoint x: 143, startPoint y: 91, endPoint x: 149, endPoint y: 93, distance: 6.5
type input "201"
select select "px"
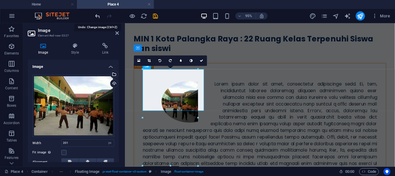
click at [98, 16] on icon "undo" at bounding box center [97, 16] width 7 height 7
type input "100"
select select "%"
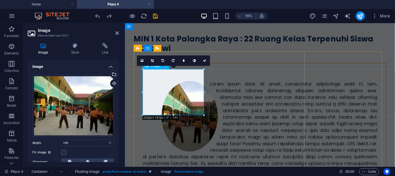
click at [166, 95] on figure at bounding box center [193, 121] width 99 height 74
click at [142, 91] on div at bounding box center [143, 92] width 2 height 46
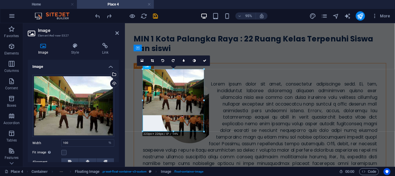
drag, startPoint x: 204, startPoint y: 91, endPoint x: 89, endPoint y: 71, distance: 117.1
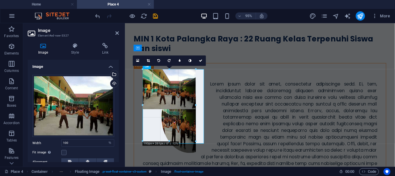
drag, startPoint x: 204, startPoint y: 114, endPoint x: 195, endPoint y: 104, distance: 13.5
type input "193"
select select "px"
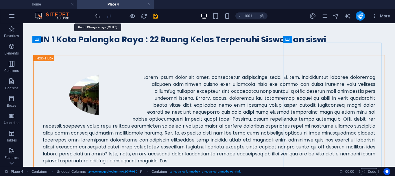
click at [96, 15] on icon "undo" at bounding box center [97, 16] width 7 height 7
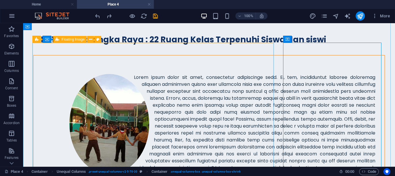
click at [209, 55] on div at bounding box center [209, 125] width 351 height 141
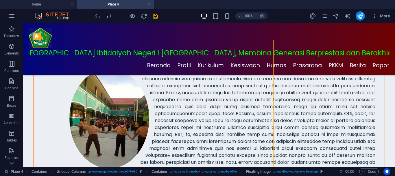
scroll to position [46, 0]
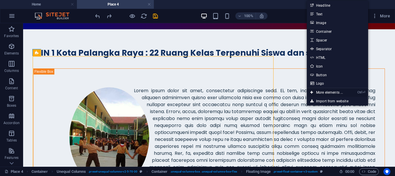
click at [320, 91] on link "Ctrl ⏎ More elements ..." at bounding box center [327, 92] width 40 height 9
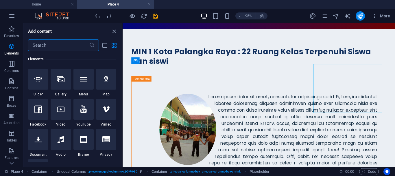
scroll to position [121, 0]
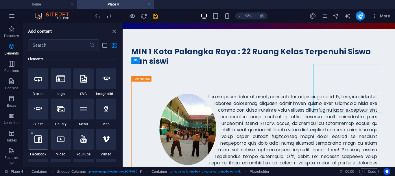
click at [39, 144] on div at bounding box center [38, 138] width 20 height 21
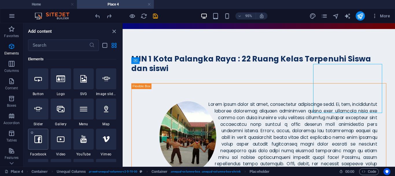
select select "%"
select select "px"
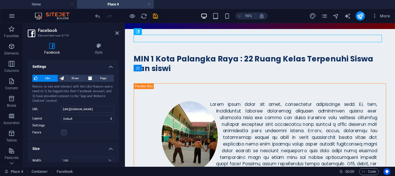
drag, startPoint x: 269, startPoint y: 54, endPoint x: 344, endPoint y: 85, distance: 81.7
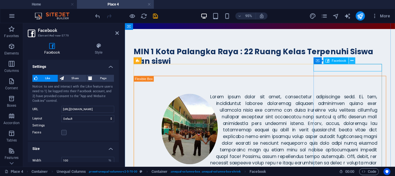
click at [352, 60] on icon at bounding box center [351, 61] width 3 height 6
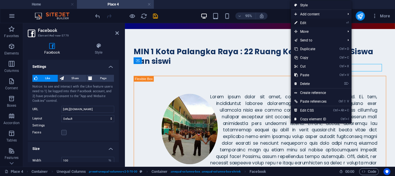
click at [306, 22] on link "⏎ Edit" at bounding box center [310, 23] width 39 height 9
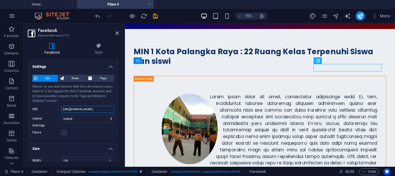
drag, startPoint x: 63, startPoint y: 108, endPoint x: 118, endPoint y: 111, distance: 55.0
click at [118, 111] on div "Settings Like Share Page Notice: to see and interact with the Like feature user…" at bounding box center [73, 111] width 91 height 102
paste input "eb.facebook.com/MIN1PKY"
type input "https://web.facebook.com/MIN1PKY"
click at [65, 132] on label at bounding box center [63, 132] width 5 height 5
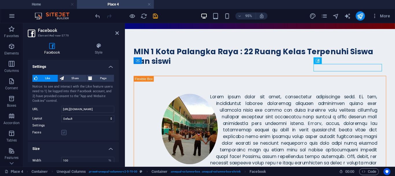
click at [0, 0] on input "Faces" at bounding box center [0, 0] width 0 height 0
click at [77, 119] on select "Default Button Box counter Button counter" at bounding box center [87, 118] width 53 height 7
select select "box_count"
click at [61, 115] on select "Default Button Box counter Button counter" at bounding box center [87, 118] width 53 height 7
type input "61"
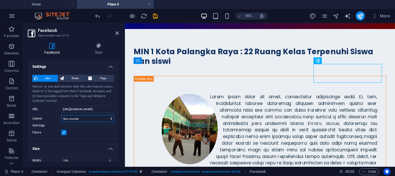
click at [94, 117] on select "Default Button Box counter Button counter" at bounding box center [87, 118] width 53 height 7
select select "button_count"
click at [61, 115] on select "Default Button Box counter Button counter" at bounding box center [87, 118] width 53 height 7
type input "20"
click at [86, 119] on select "Default Button Box counter Button counter" at bounding box center [87, 118] width 53 height 7
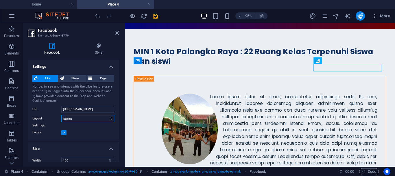
click at [61, 115] on select "Default Button Box counter Button counter" at bounding box center [87, 118] width 53 height 7
click at [91, 118] on select "Default Button Box counter Button counter" at bounding box center [87, 118] width 53 height 7
select select "box_count"
click at [61, 115] on select "Default Button Box counter Button counter" at bounding box center [87, 118] width 53 height 7
click at [67, 77] on span "Share" at bounding box center [75, 78] width 19 height 7
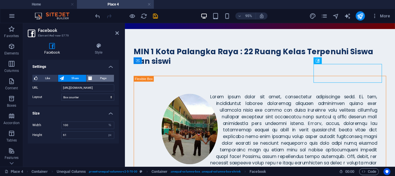
click at [101, 78] on span "Page" at bounding box center [103, 78] width 18 height 7
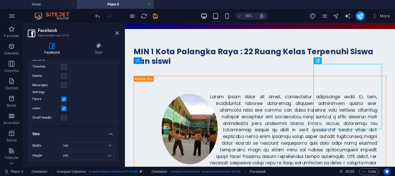
scroll to position [37, 0]
click at [65, 97] on label at bounding box center [63, 96] width 5 height 5
click at [0, 0] on input "Faces" at bounding box center [0, 0] width 0 height 0
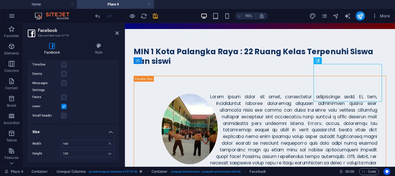
click at [65, 115] on label at bounding box center [63, 115] width 5 height 5
click at [0, 0] on input "Small header" at bounding box center [0, 0] width 0 height 0
click at [65, 115] on label at bounding box center [63, 115] width 5 height 5
click at [0, 0] on input "Small header" at bounding box center [0, 0] width 0 height 0
type input "130"
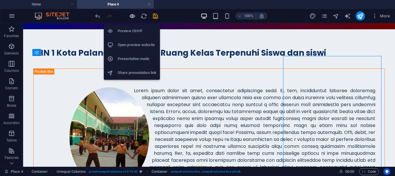
click at [131, 15] on icon "button" at bounding box center [132, 16] width 7 height 7
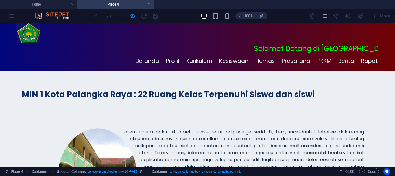
scroll to position [2, 0]
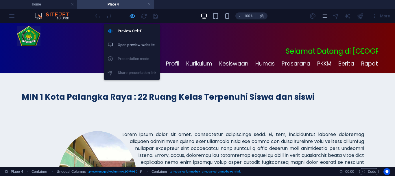
click at [131, 16] on icon "button" at bounding box center [132, 16] width 7 height 7
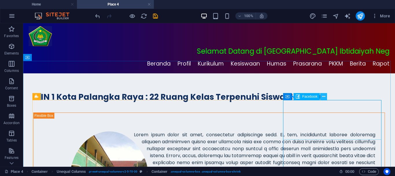
click at [324, 95] on icon at bounding box center [323, 96] width 3 height 6
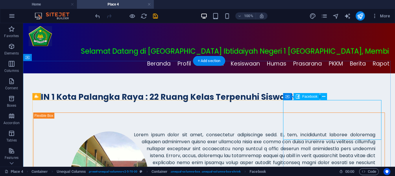
select select "%"
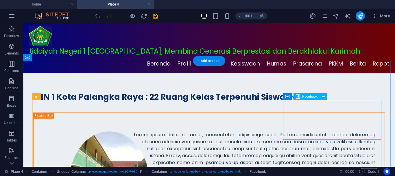
select select "px"
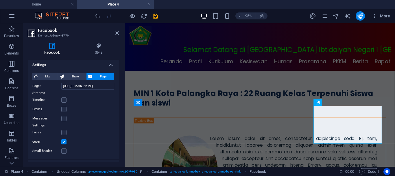
scroll to position [0, 0]
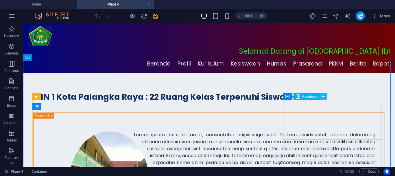
click at [324, 95] on icon at bounding box center [323, 96] width 3 height 6
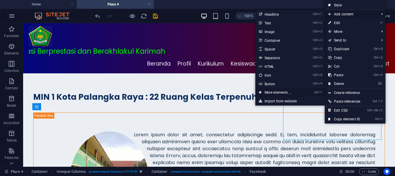
click at [281, 90] on link "Ctrl ⏎ More elements ..." at bounding box center [279, 92] width 48 height 9
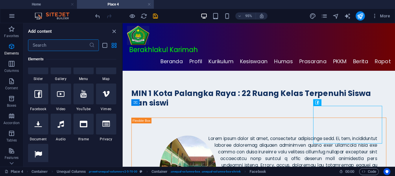
scroll to position [151, 0]
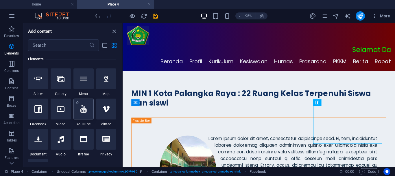
click at [88, 113] on div at bounding box center [83, 108] width 20 height 21
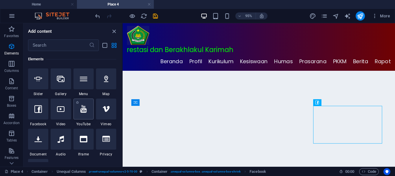
select select "ar16_9"
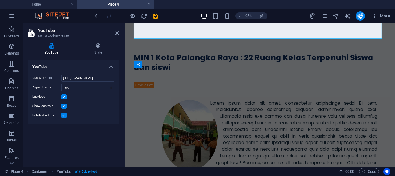
scroll to position [190, 0]
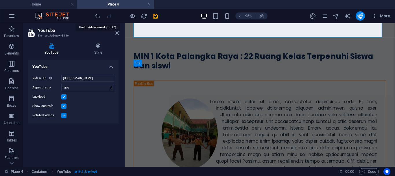
click at [97, 15] on icon "undo" at bounding box center [97, 16] width 7 height 7
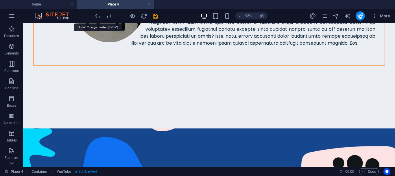
scroll to position [0, 0]
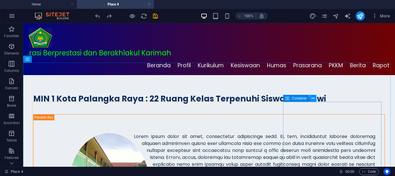
click at [314, 97] on icon at bounding box center [312, 98] width 3 height 6
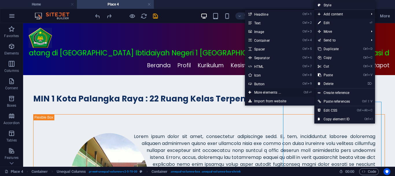
click at [275, 90] on link "Ctrl ⏎ More elements ..." at bounding box center [269, 92] width 48 height 9
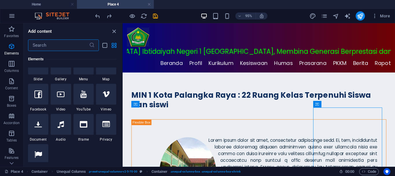
scroll to position [136, 0]
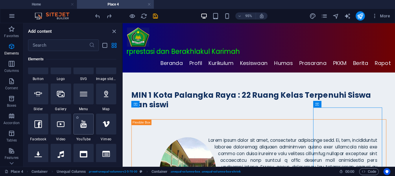
click at [82, 126] on icon at bounding box center [83, 124] width 6 height 8
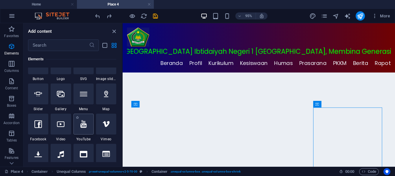
select select "ar16_9"
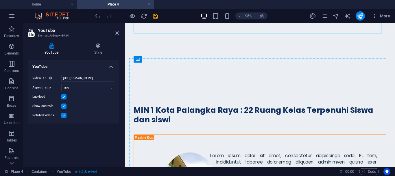
scroll to position [214, 0]
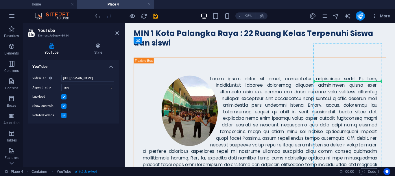
drag, startPoint x: 271, startPoint y: 98, endPoint x: 341, endPoint y: 70, distance: 75.9
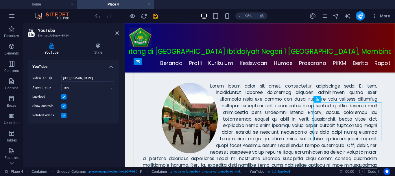
scroll to position [44, 0]
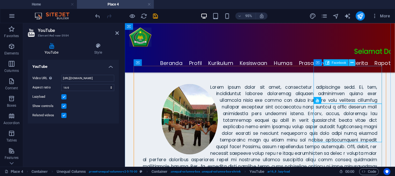
click at [351, 62] on icon at bounding box center [351, 63] width 3 height 6
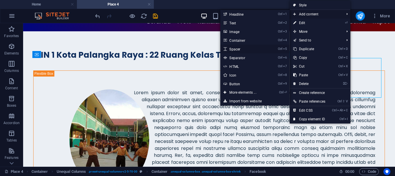
click at [233, 49] on link "Ctrl 5 Spacer" at bounding box center [244, 49] width 48 height 9
select select "px"
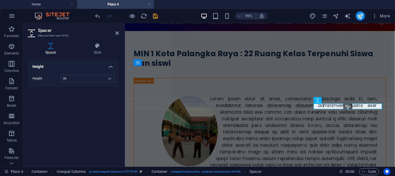
drag, startPoint x: 348, startPoint y: 117, endPoint x: 347, endPoint y: 108, distance: 9.7
click at [347, 108] on div at bounding box center [348, 109] width 68 height 2
type input "18"
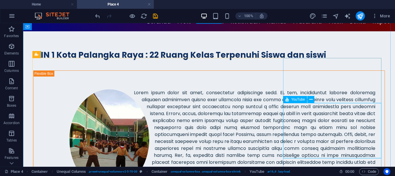
select select "ar16_9"
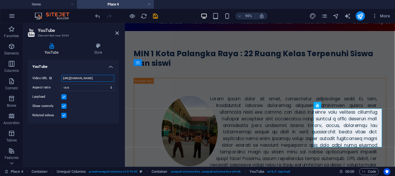
scroll to position [0, 15]
drag, startPoint x: 62, startPoint y: 77, endPoint x: 117, endPoint y: 82, distance: 54.2
click at [117, 82] on div "Video URL Insert (or paste) a video URL. https://www.youtube.com/watch?v=hnoviH…" at bounding box center [73, 96] width 91 height 53
paste input "@min1pky"
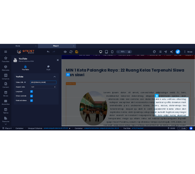
scroll to position [0, 0]
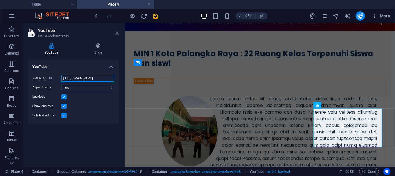
type input "https://www.youtube.com/@min1pky"
click at [117, 33] on icon at bounding box center [116, 33] width 3 height 5
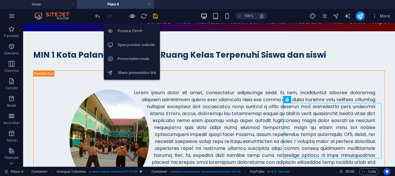
click at [133, 15] on icon "button" at bounding box center [132, 16] width 7 height 7
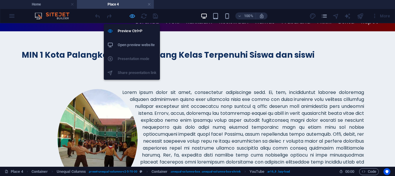
click at [131, 15] on icon "button" at bounding box center [132, 16] width 7 height 7
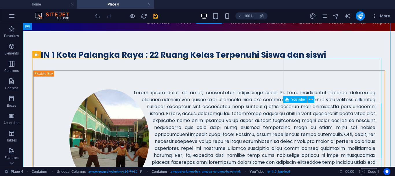
select select "ar16_9"
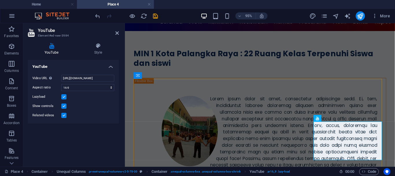
scroll to position [28, 0]
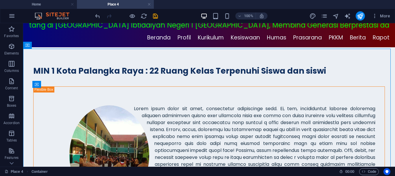
scroll to position [0, 0]
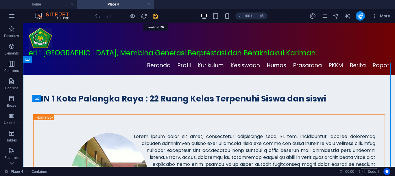
click at [156, 14] on icon "save" at bounding box center [155, 16] width 7 height 7
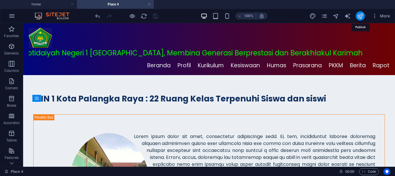
click at [361, 14] on icon "publish" at bounding box center [360, 16] width 7 height 7
